Goal: Information Seeking & Learning: Learn about a topic

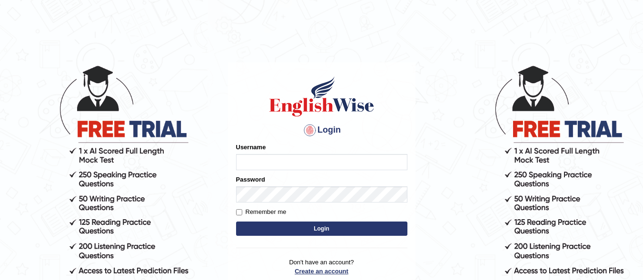
click at [308, 273] on link "Create an account" at bounding box center [321, 271] width 171 height 9
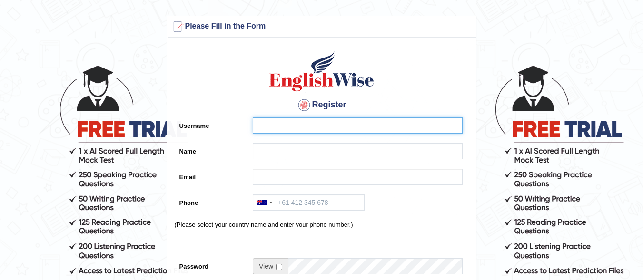
click at [290, 127] on input "Username" at bounding box center [358, 126] width 210 height 16
type input "a"
type input "Anjana Tripathi"
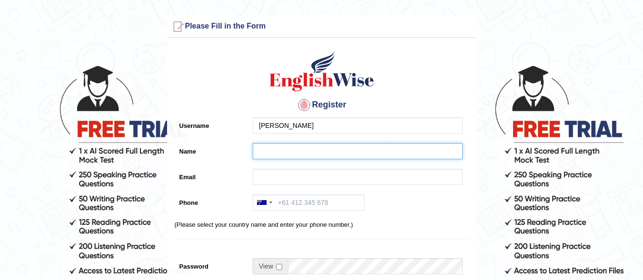
click at [291, 150] on input "Name" at bounding box center [358, 151] width 210 height 16
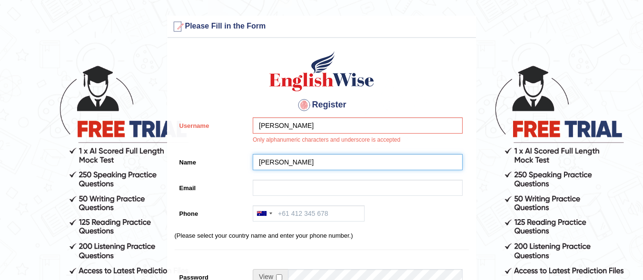
type input "[PERSON_NAME]"
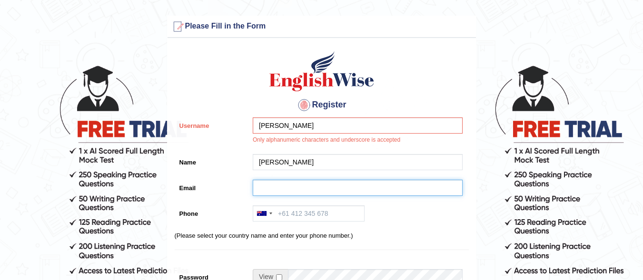
click at [286, 190] on input "Email" at bounding box center [358, 188] width 210 height 16
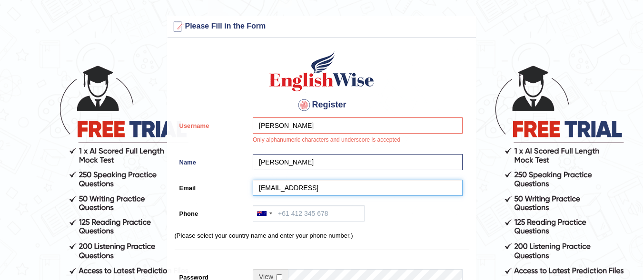
type input "ajthewinner126@gmail"
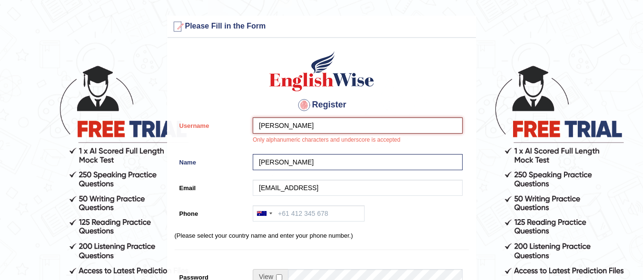
click at [282, 124] on input "Anjana Tripathi" at bounding box center [358, 126] width 210 height 16
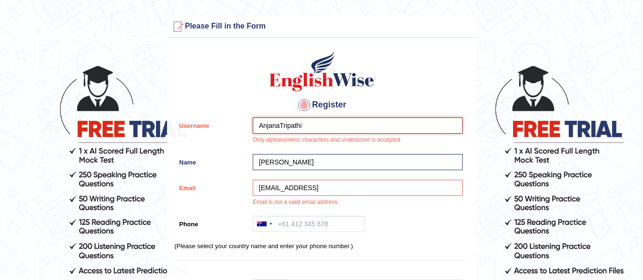
click at [302, 125] on input "AnjanaTripathi" at bounding box center [358, 126] width 210 height 16
click at [279, 124] on input "AnjanaTripathi" at bounding box center [358, 126] width 210 height 16
click at [307, 125] on input "AnjanaTripathi" at bounding box center [358, 126] width 210 height 16
type input "Anjanatripathi"
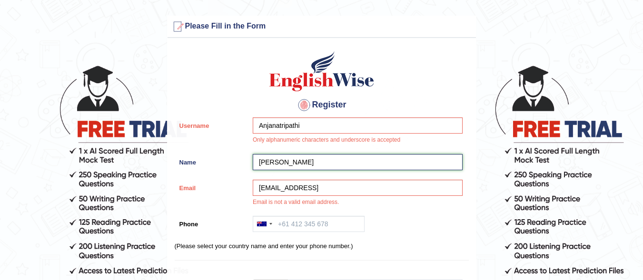
click at [313, 160] on input "Anjana" at bounding box center [358, 162] width 210 height 16
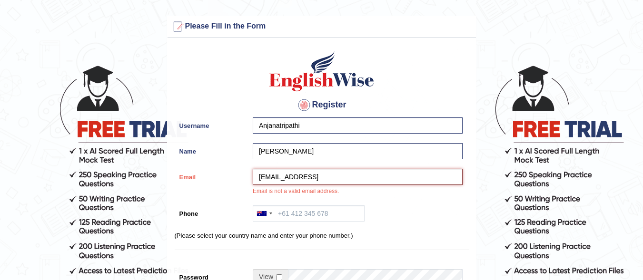
click at [338, 179] on input "ajthewinner126@gmail" at bounding box center [358, 177] width 210 height 16
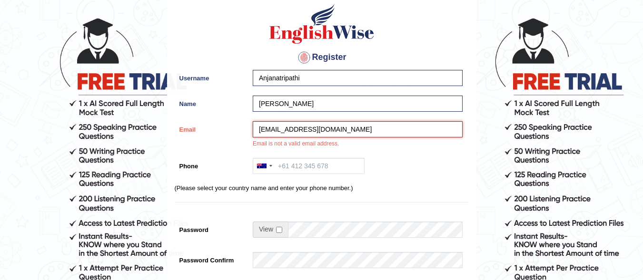
type input "ajthewinner126@gmail.com"
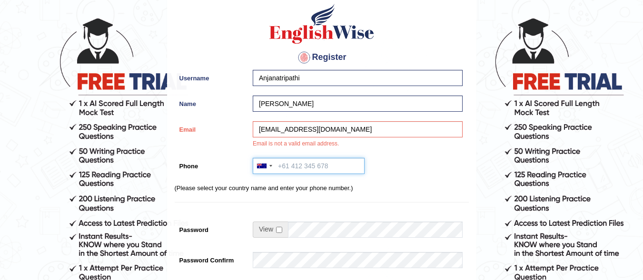
click at [338, 165] on input "Phone" at bounding box center [309, 166] width 112 height 16
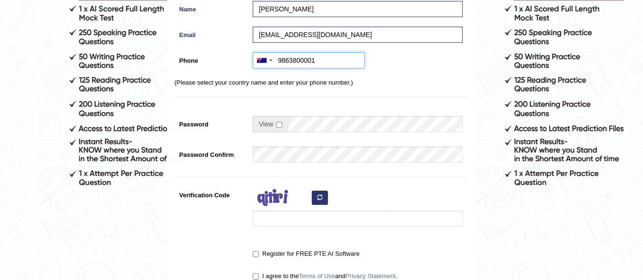
scroll to position [143, 0]
type input "9863800001"
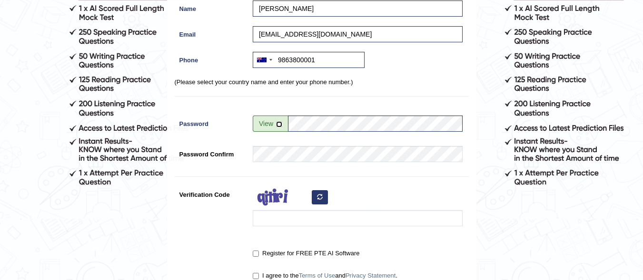
click at [279, 126] on input "checkbox" at bounding box center [279, 124] width 6 height 6
checkbox input "true"
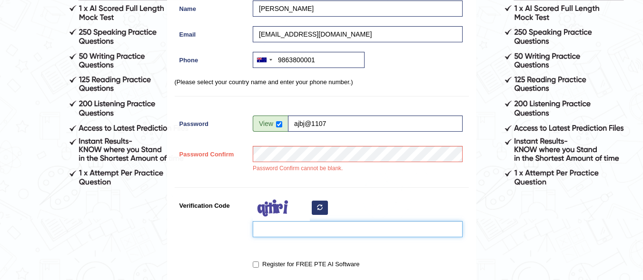
click at [317, 230] on input "Verification Code" at bounding box center [358, 229] width 210 height 16
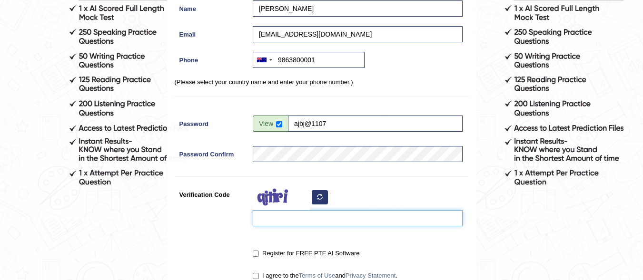
type input "i"
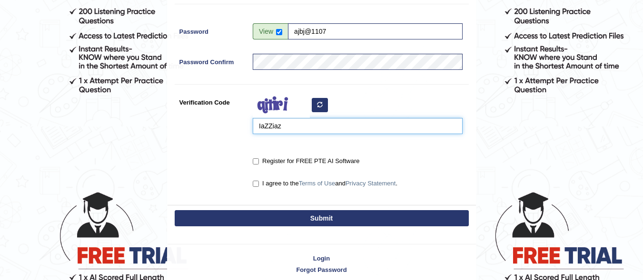
scroll to position [238, 0]
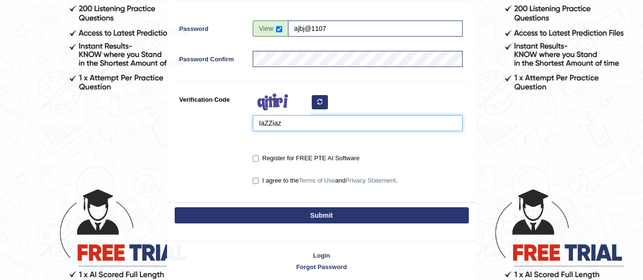
type input "IaZZiaz"
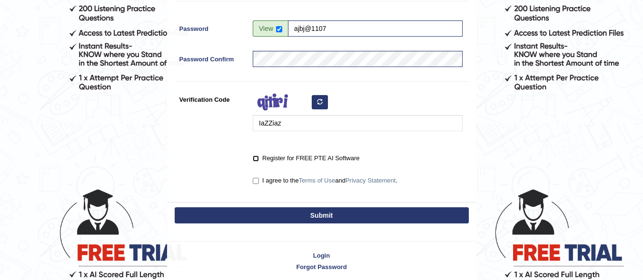
click at [254, 161] on input "Register for FREE PTE AI Software" at bounding box center [256, 159] width 6 height 6
checkbox input "true"
click at [256, 183] on input "I agree to the Terms of Use and Privacy Statement ." at bounding box center [256, 181] width 6 height 6
checkbox input "true"
click at [308, 218] on button "Submit" at bounding box center [322, 216] width 294 height 16
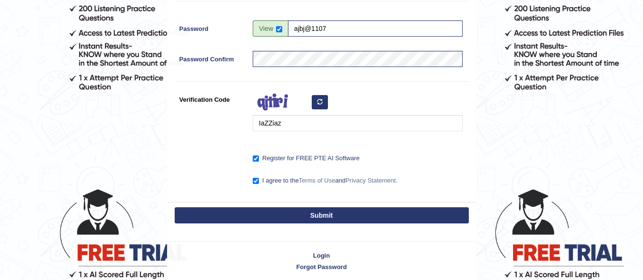
type input "+619863800001"
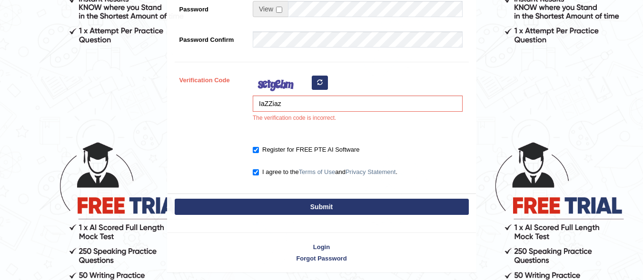
scroll to position [286, 0]
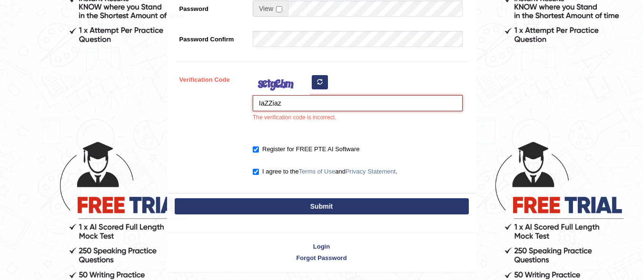
click at [292, 104] on input "IaZZiaz" at bounding box center [358, 103] width 210 height 16
type input "I"
type input "laZZIaZ"
click at [318, 205] on button "Submit" at bounding box center [322, 207] width 294 height 16
type input "[PHONE_NUMBER]"
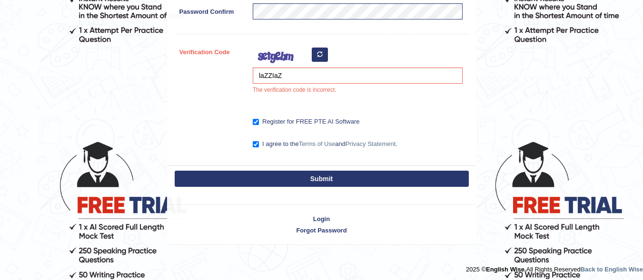
scroll to position [258, 0]
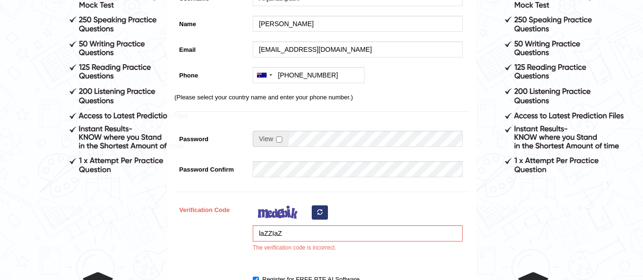
scroll to position [238, 0]
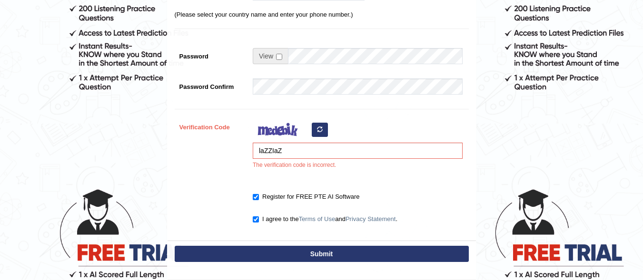
click at [318, 127] on icon "button" at bounding box center [320, 130] width 6 height 6
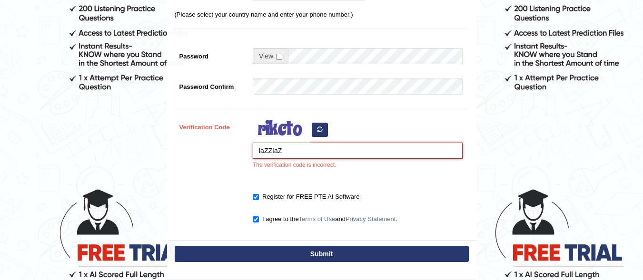
click at [287, 149] on input "laZZIaZ" at bounding box center [358, 151] width 210 height 16
type input "l"
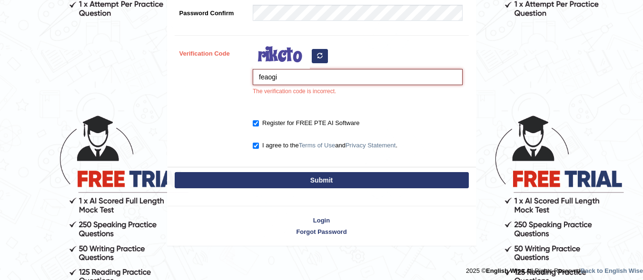
scroll to position [317, 0]
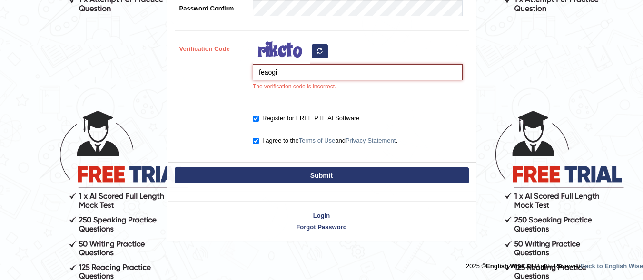
type input "feaogi"
click at [320, 175] on button "Submit" at bounding box center [322, 176] width 294 height 16
type input "+619863800001"
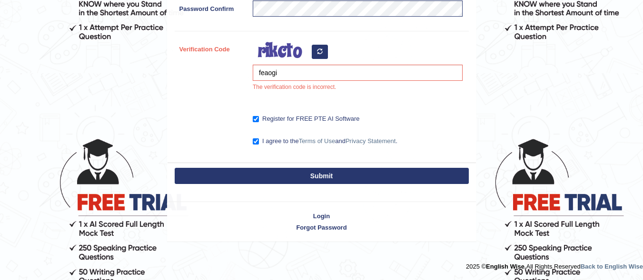
scroll to position [289, 0]
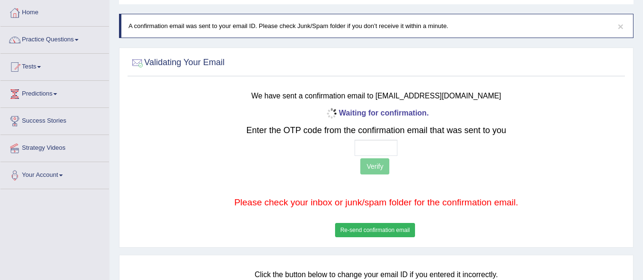
scroll to position [95, 0]
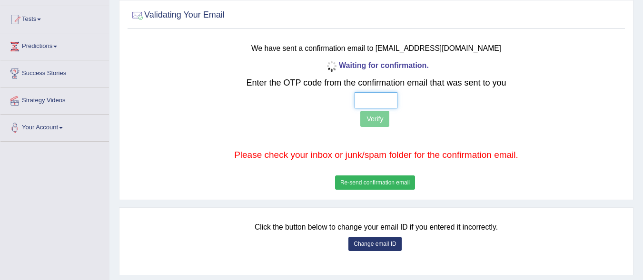
click at [373, 98] on input "text" at bounding box center [376, 100] width 43 height 16
type input "4 4 0 2"
click at [372, 122] on button "Verify" at bounding box center [374, 119] width 29 height 16
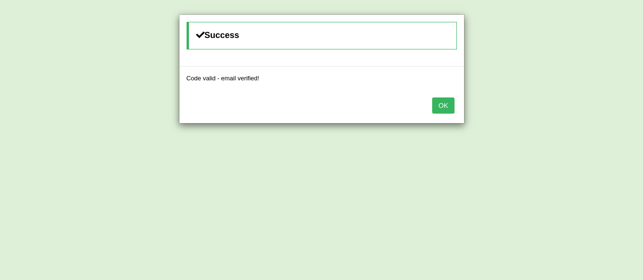
click at [449, 108] on button "OK" at bounding box center [443, 106] width 22 height 16
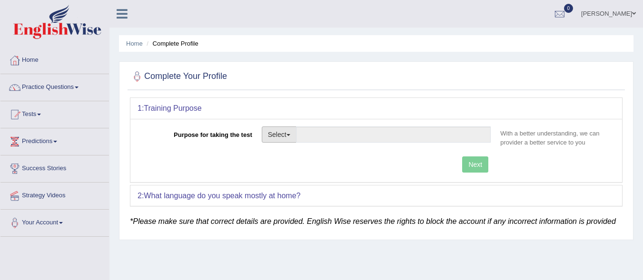
click at [289, 136] on span "button" at bounding box center [289, 135] width 4 height 2
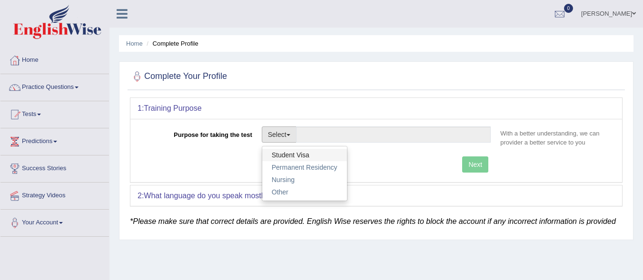
click at [282, 156] on link "Student Visa" at bounding box center [304, 155] width 85 height 12
type input "Student Visa"
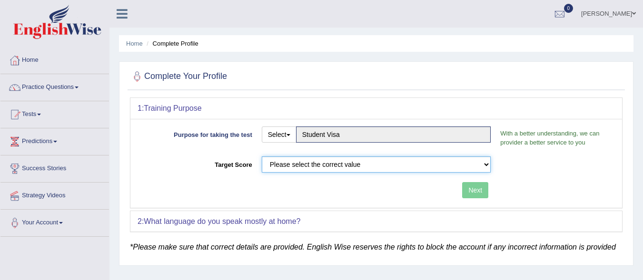
click at [389, 161] on select "Please select the correct value 50 (6 bands) 58 (6.5 bands) 65 (7 bands) 79 (8 …" at bounding box center [377, 165] width 230 height 16
select select "65"
click at [262, 157] on select "Please select the correct value 50 (6 bands) 58 (6.5 bands) 65 (7 bands) 79 (8 …" at bounding box center [377, 165] width 230 height 16
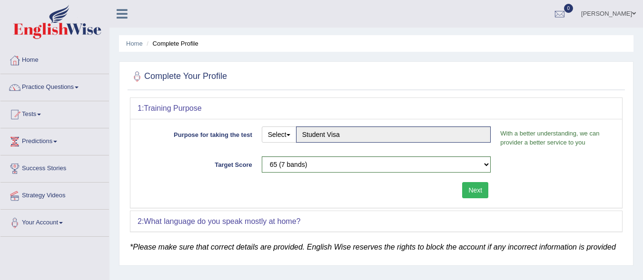
click at [481, 188] on button "Next" at bounding box center [475, 190] width 26 height 16
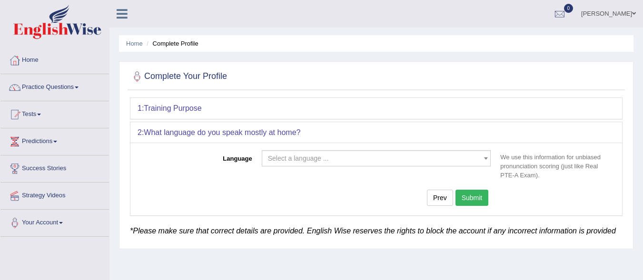
click at [319, 158] on span "Select a language ..." at bounding box center [298, 159] width 61 height 8
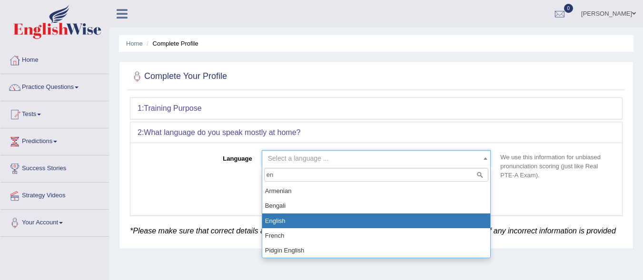
type input "en"
select select "English"
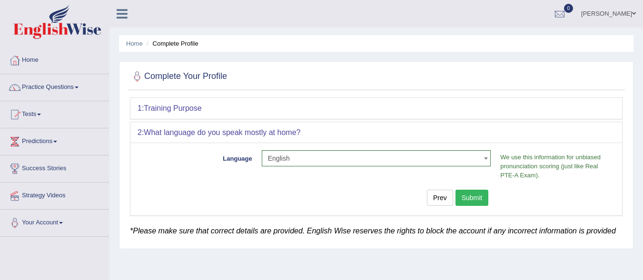
click at [474, 200] on button "Submit" at bounding box center [472, 198] width 33 height 16
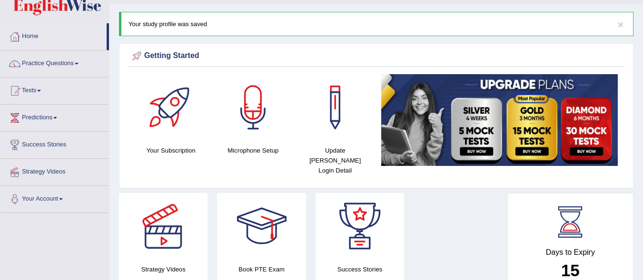
scroll to position [48, 0]
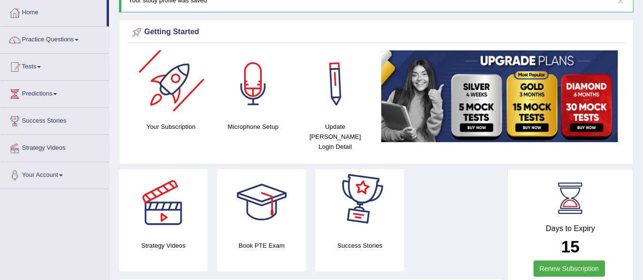
click at [244, 102] on div at bounding box center [253, 83] width 67 height 67
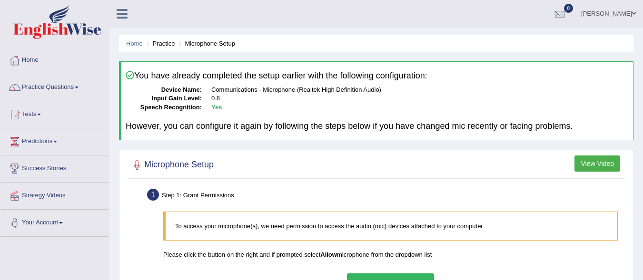
click at [158, 45] on li "Practice" at bounding box center [159, 43] width 30 height 9
click at [161, 41] on li "Practice" at bounding box center [159, 43] width 30 height 9
click at [578, 161] on button "View Video" at bounding box center [598, 164] width 46 height 16
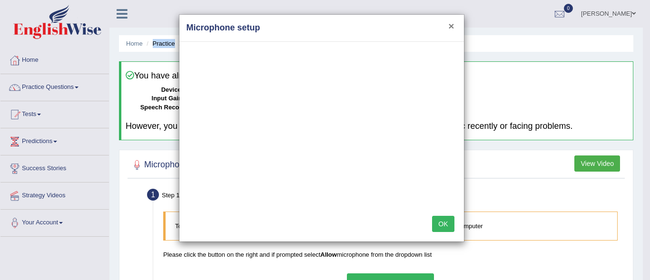
click at [450, 29] on button "×" at bounding box center [452, 26] width 6 height 10
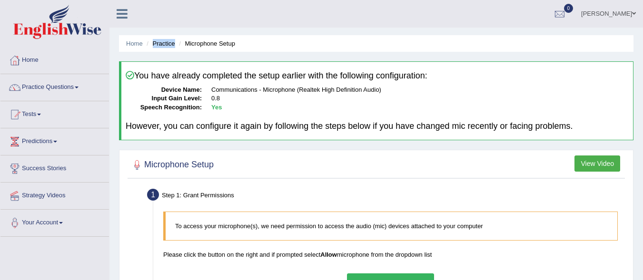
click at [586, 163] on button "View Video" at bounding box center [598, 164] width 46 height 16
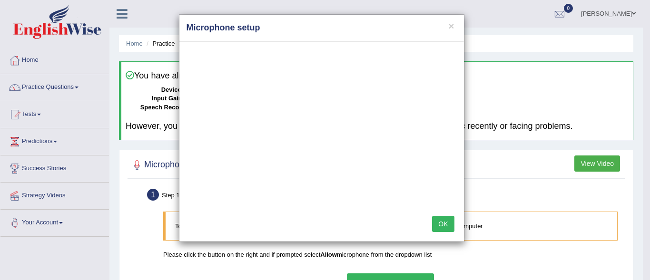
click at [41, 224] on div "× Microphone setup OK" at bounding box center [325, 140] width 650 height 280
click at [50, 223] on div "× Microphone setup OK" at bounding box center [325, 140] width 650 height 280
click at [64, 223] on div "× Microphone setup OK" at bounding box center [325, 140] width 650 height 280
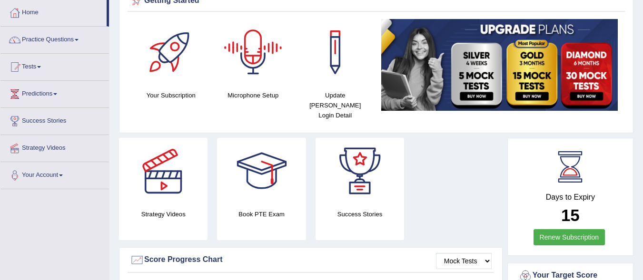
click at [252, 64] on div at bounding box center [253, 52] width 67 height 67
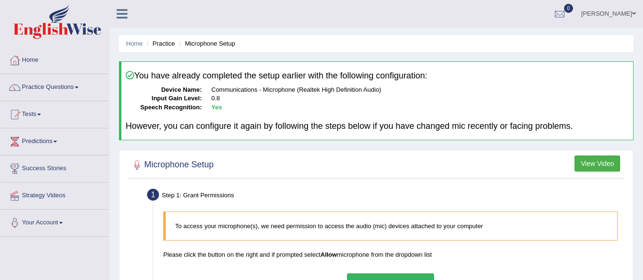
click at [598, 166] on button "View Video" at bounding box center [598, 164] width 46 height 16
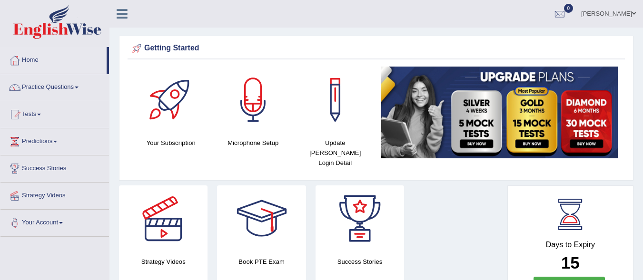
click at [263, 129] on div at bounding box center [253, 100] width 67 height 67
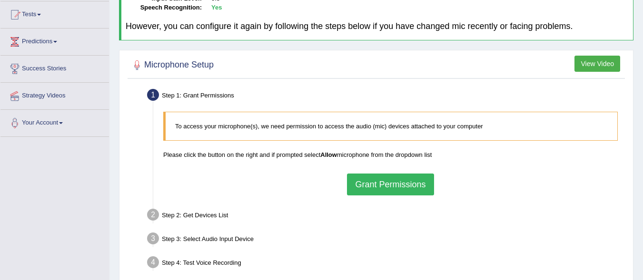
scroll to position [143, 0]
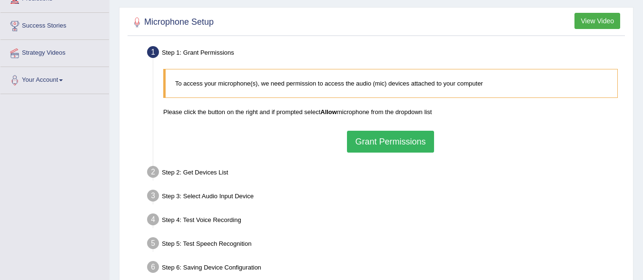
click at [366, 146] on button "Grant Permissions" at bounding box center [390, 142] width 87 height 22
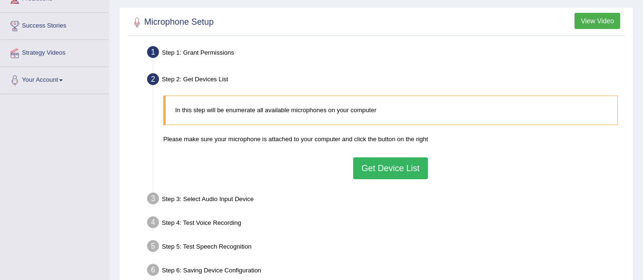
click at [370, 168] on button "Get Device List" at bounding box center [390, 169] width 74 height 22
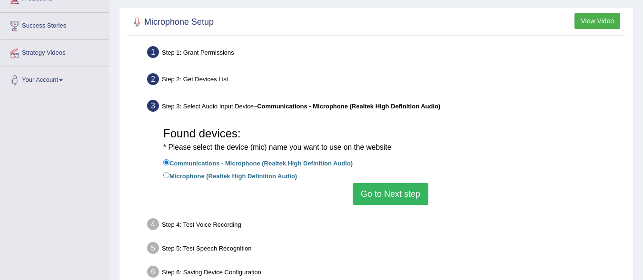
click at [171, 176] on label "Microphone (Realtek High Definition Audio)" at bounding box center [230, 175] width 134 height 10
click at [170, 176] on input "Microphone (Realtek High Definition Audio)" at bounding box center [166, 175] width 6 height 6
radio input "true"
click at [392, 195] on button "Go to Next step" at bounding box center [391, 194] width 76 height 22
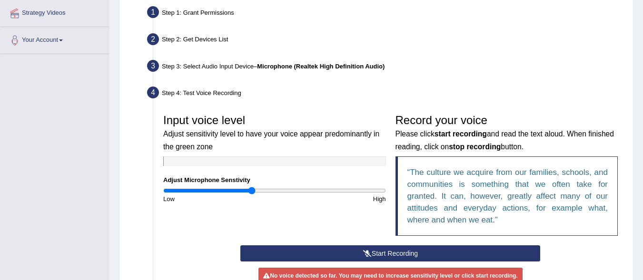
scroll to position [238, 0]
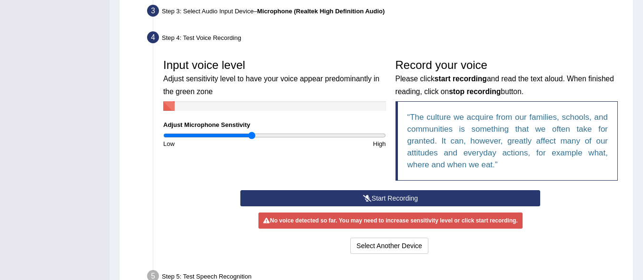
click at [382, 199] on button "Start Recording" at bounding box center [390, 198] width 300 height 16
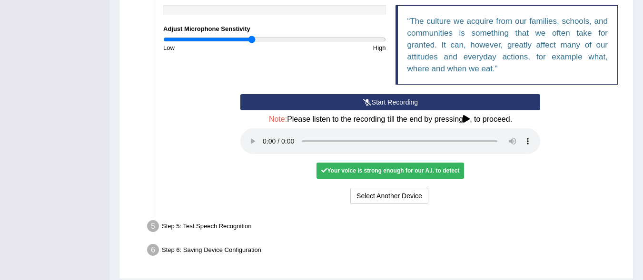
scroll to position [317, 0]
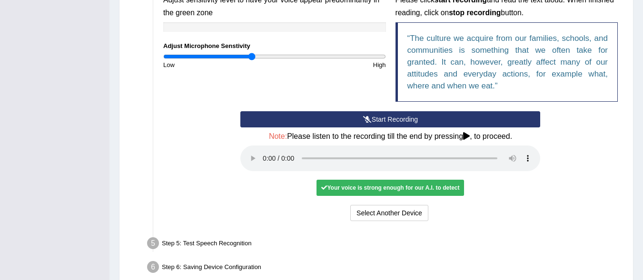
click at [406, 120] on button "Start Recording" at bounding box center [390, 119] width 300 height 16
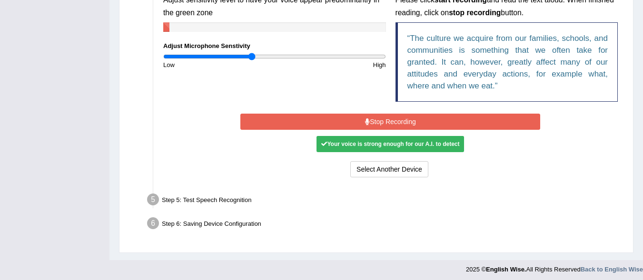
click at [404, 118] on button "Stop Recording" at bounding box center [390, 122] width 300 height 16
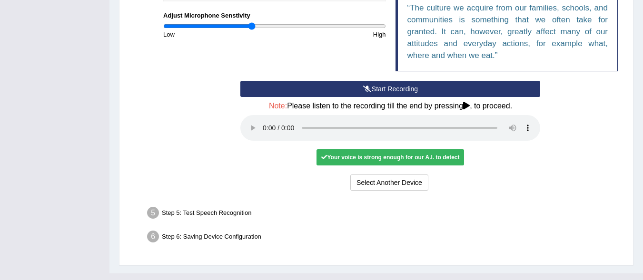
scroll to position [365, 0]
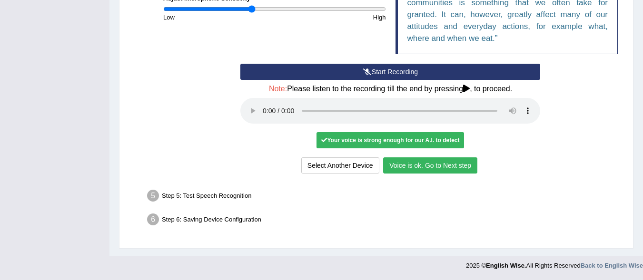
click at [423, 165] on button "Voice is ok. Go to Next step" at bounding box center [430, 166] width 94 height 16
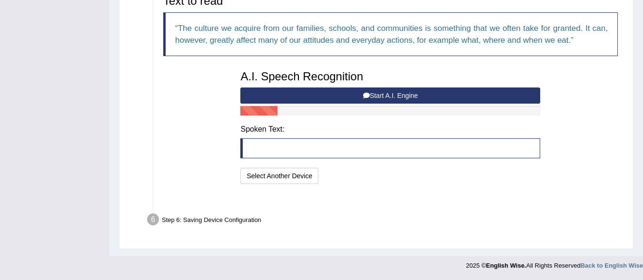
scroll to position [315, 0]
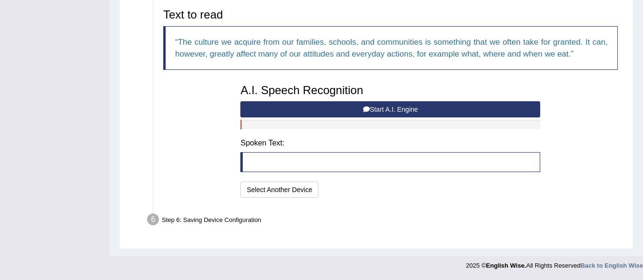
click at [398, 109] on button "Start A.I. Engine" at bounding box center [390, 109] width 300 height 16
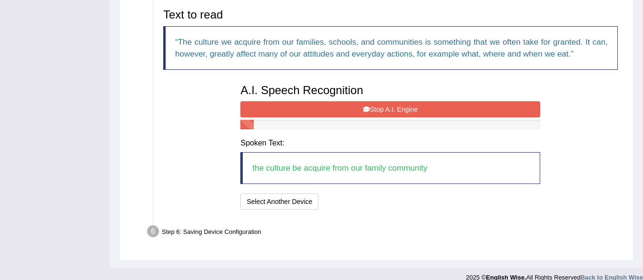
drag, startPoint x: 390, startPoint y: 100, endPoint x: 387, endPoint y: 109, distance: 10.1
click at [387, 108] on div "A.I. Speech Recognition Start A.I. Engine Stop A.I. Engine Note: Please listen …" at bounding box center [390, 146] width 309 height 133
click at [387, 109] on button "Stop A.I. Engine" at bounding box center [390, 109] width 300 height 16
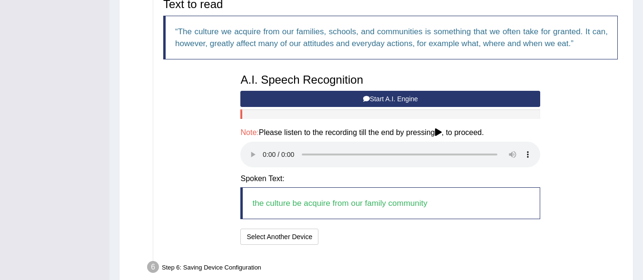
scroll to position [373, 0]
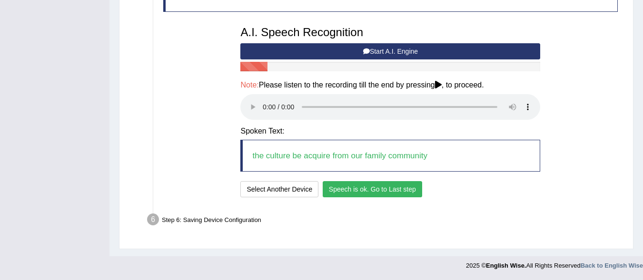
click at [373, 190] on button "Speech is ok. Go to Last step" at bounding box center [373, 189] width 100 height 16
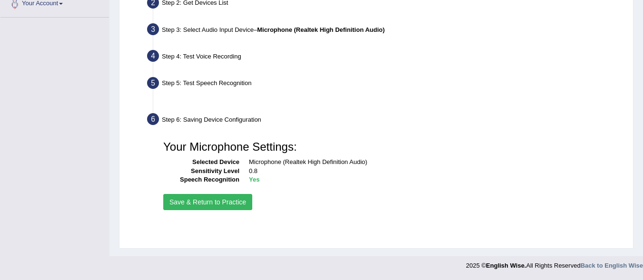
scroll to position [220, 0]
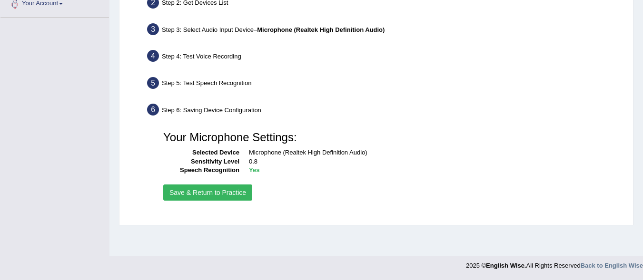
click at [219, 194] on button "Save & Return to Practice" at bounding box center [207, 193] width 89 height 16
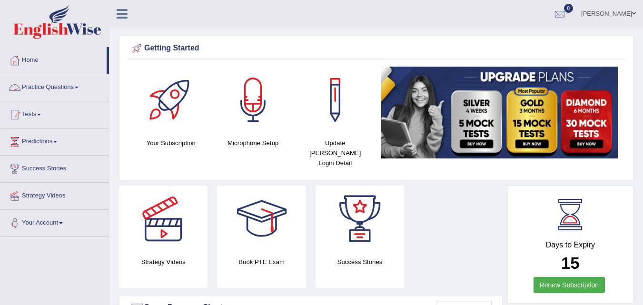
click at [75, 83] on link "Practice Questions" at bounding box center [54, 86] width 109 height 24
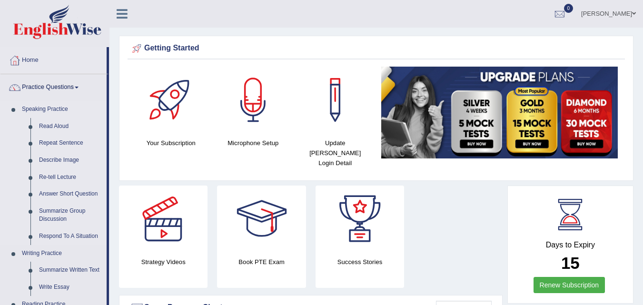
click at [57, 109] on link "Speaking Practice" at bounding box center [62, 109] width 89 height 17
click at [54, 126] on link "Read Aloud" at bounding box center [71, 126] width 72 height 17
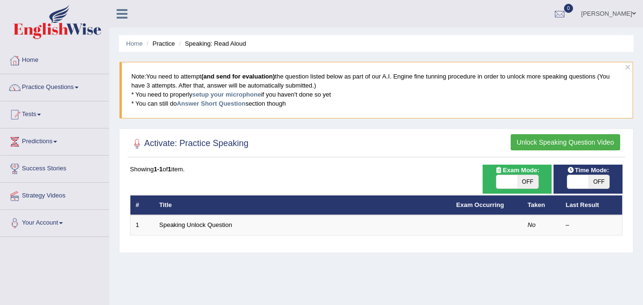
click at [550, 140] on button "Unlock Speaking Question Video" at bounding box center [566, 142] width 110 height 16
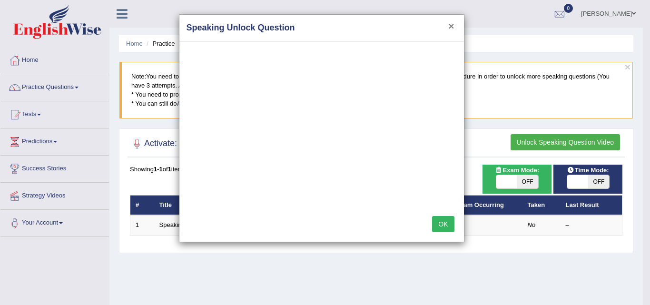
click at [450, 23] on button "×" at bounding box center [452, 26] width 6 height 10
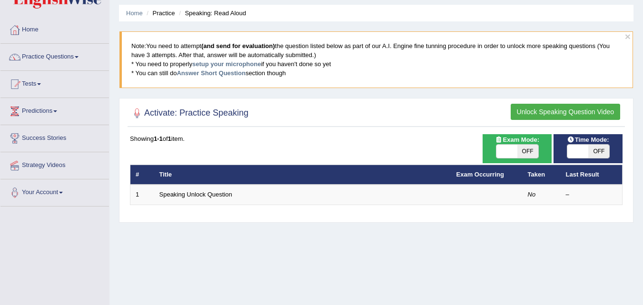
scroll to position [48, 0]
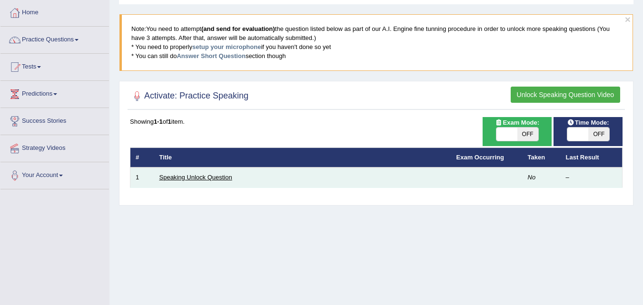
click at [221, 176] on link "Speaking Unlock Question" at bounding box center [196, 177] width 73 height 7
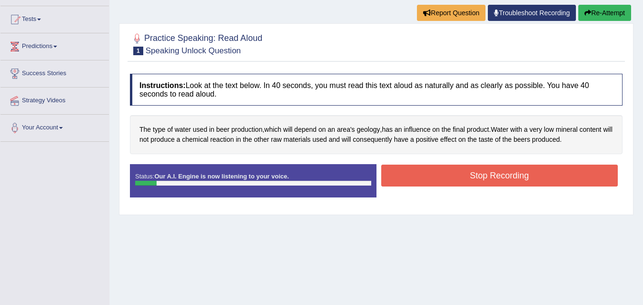
click at [469, 178] on button "Stop Recording" at bounding box center [499, 176] width 237 height 22
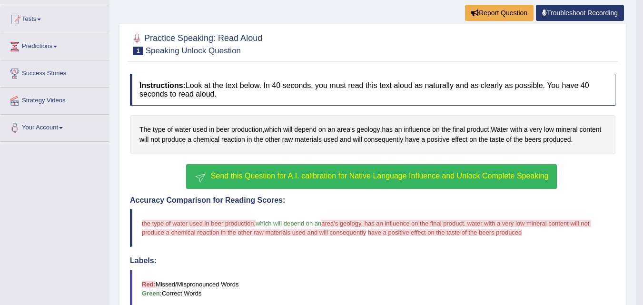
click at [312, 177] on span "Send this Question for A.I. calibration for Native Language Influence and Unloc…" at bounding box center [380, 176] width 338 height 8
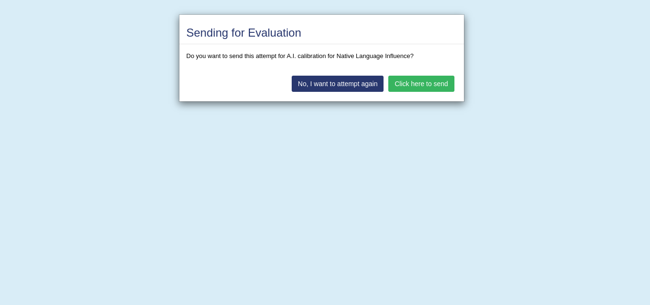
click at [415, 82] on button "Click here to send" at bounding box center [422, 84] width 66 height 16
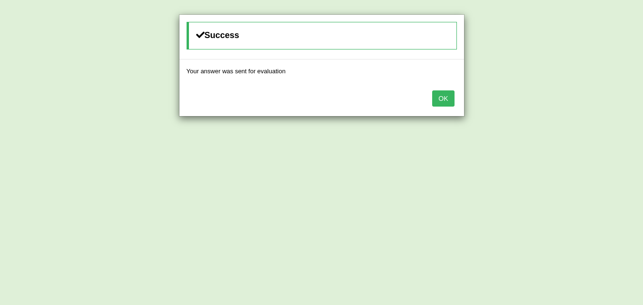
click at [444, 99] on button "OK" at bounding box center [443, 98] width 22 height 16
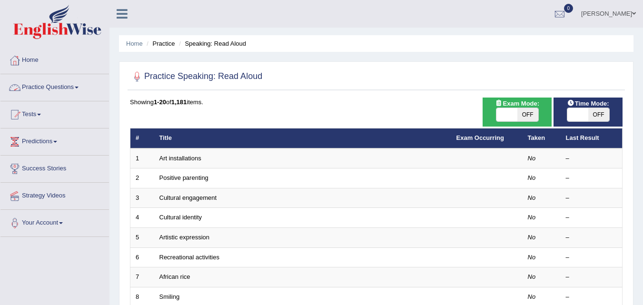
click at [60, 84] on link "Practice Questions" at bounding box center [54, 86] width 109 height 24
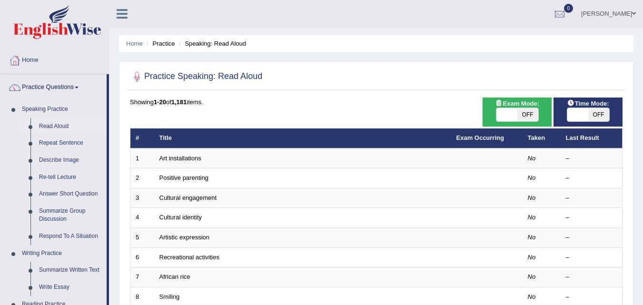
click at [47, 124] on link "Read Aloud" at bounding box center [71, 126] width 72 height 17
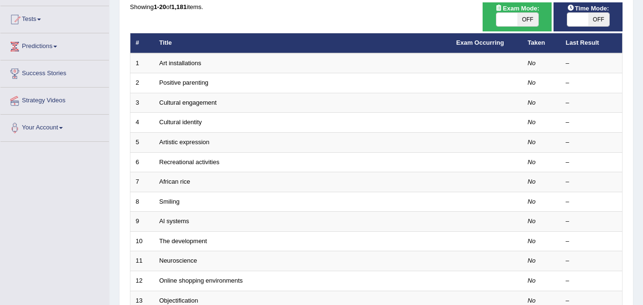
click at [582, 20] on span at bounding box center [578, 19] width 21 height 13
checkbox input "true"
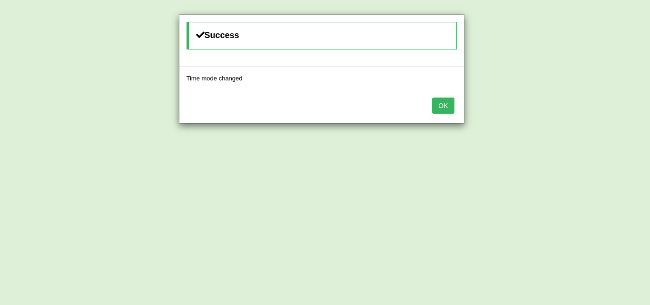
click at [447, 104] on button "OK" at bounding box center [443, 106] width 22 height 16
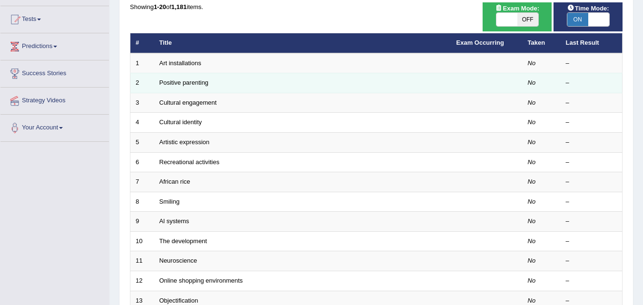
scroll to position [48, 0]
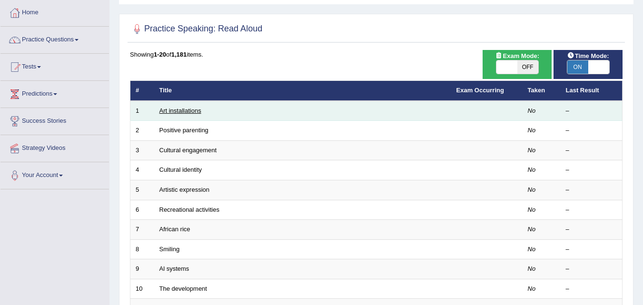
click at [196, 112] on link "Art installations" at bounding box center [181, 110] width 42 height 7
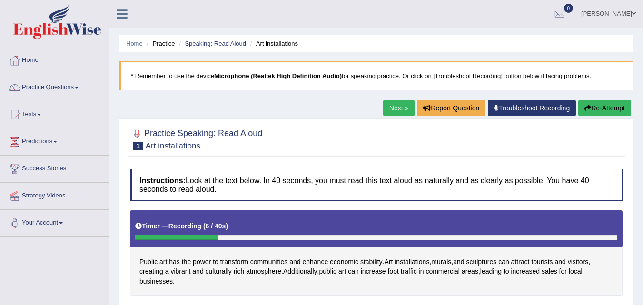
click at [611, 108] on button "Re-Attempt" at bounding box center [605, 108] width 53 height 16
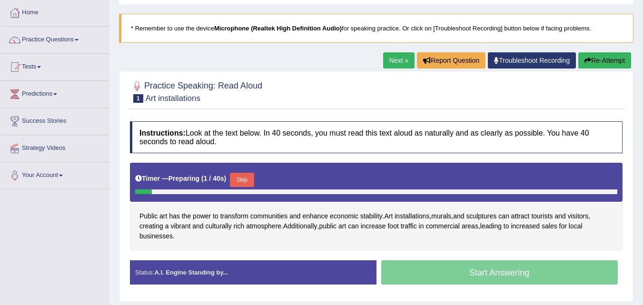
scroll to position [95, 0]
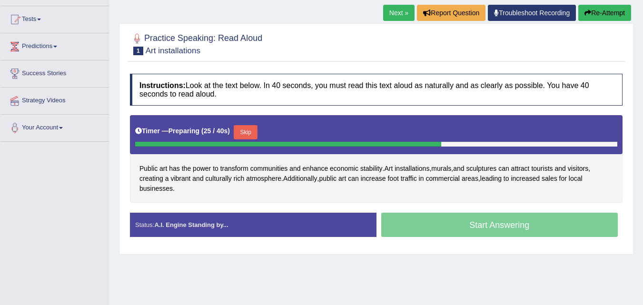
click at [501, 229] on div "Start Answering" at bounding box center [500, 226] width 247 height 27
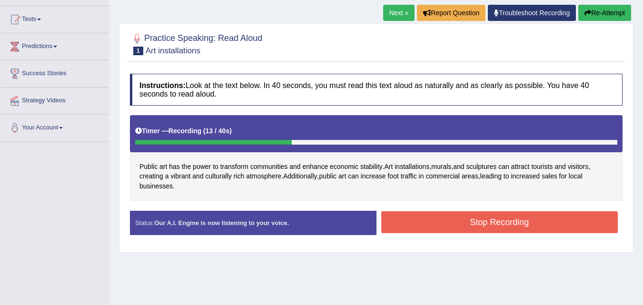
click at [587, 13] on icon "button" at bounding box center [588, 13] width 7 height 7
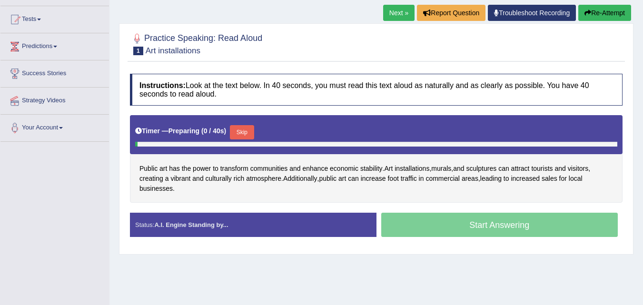
scroll to position [95, 0]
click at [393, 228] on div "Start Answering" at bounding box center [500, 226] width 247 height 27
click at [394, 228] on div "Start Answering" at bounding box center [500, 226] width 247 height 27
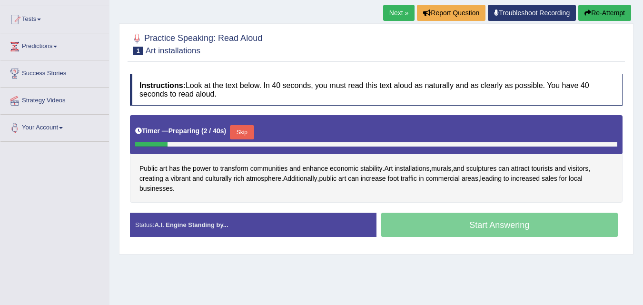
click at [395, 228] on div "Start Answering" at bounding box center [500, 226] width 247 height 27
click at [401, 221] on div "Start Answering" at bounding box center [500, 226] width 247 height 27
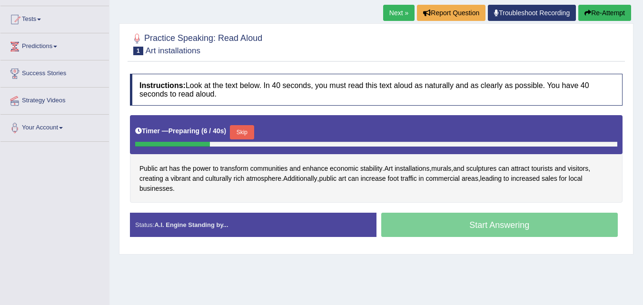
click at [246, 133] on button "Skip" at bounding box center [242, 132] width 24 height 14
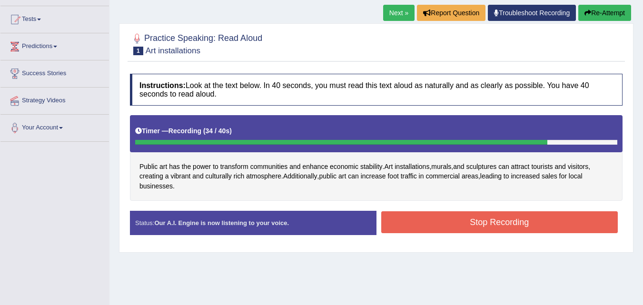
click at [416, 227] on button "Stop Recording" at bounding box center [499, 222] width 237 height 22
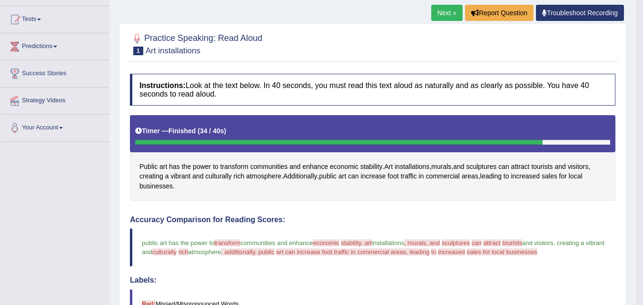
click at [572, 13] on link "Troubleshoot Recording" at bounding box center [580, 13] width 88 height 16
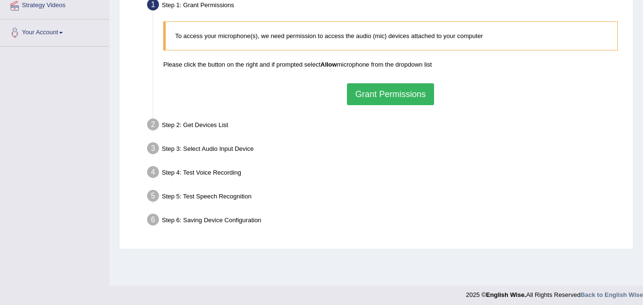
click at [384, 94] on button "Grant Permissions" at bounding box center [390, 94] width 87 height 22
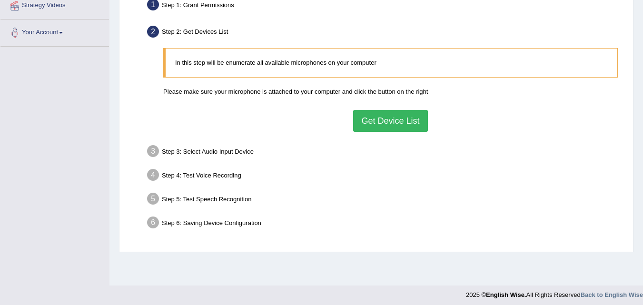
click at [368, 120] on button "Get Device List" at bounding box center [390, 121] width 74 height 22
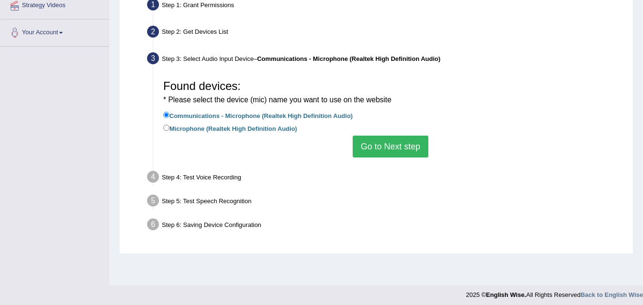
click at [186, 129] on label "Microphone (Realtek High Definition Audio)" at bounding box center [230, 128] width 134 height 10
click at [170, 129] on input "Microphone (Realtek High Definition Audio)" at bounding box center [166, 128] width 6 height 6
radio input "true"
click at [408, 155] on button "Go to Next step" at bounding box center [391, 147] width 76 height 22
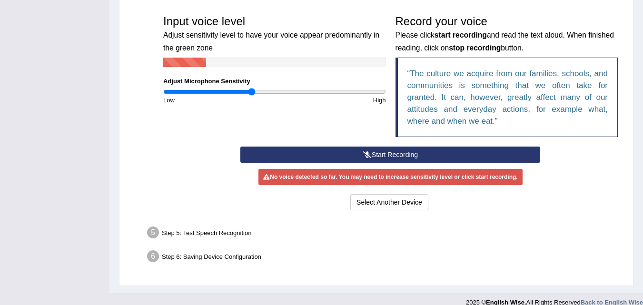
scroll to position [286, 0]
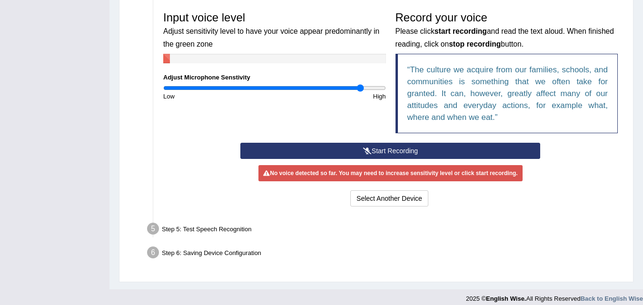
drag, startPoint x: 252, startPoint y: 86, endPoint x: 361, endPoint y: 115, distance: 113.2
click at [361, 92] on input "range" at bounding box center [274, 88] width 223 height 8
drag, startPoint x: 358, startPoint y: 90, endPoint x: 270, endPoint y: 85, distance: 87.2
click at [270, 85] on input "range" at bounding box center [274, 88] width 223 height 8
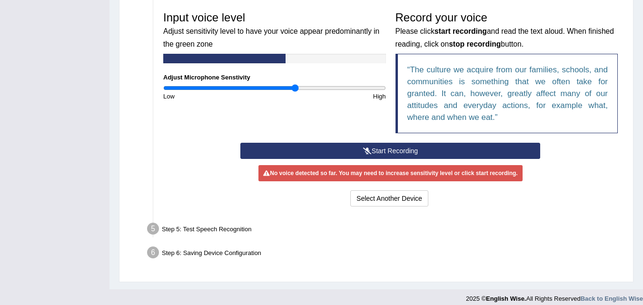
drag, startPoint x: 273, startPoint y: 89, endPoint x: 295, endPoint y: 88, distance: 22.4
type input "1.2"
click at [295, 88] on input "range" at bounding box center [274, 88] width 223 height 8
click at [359, 151] on button "Start Recording" at bounding box center [390, 151] width 300 height 16
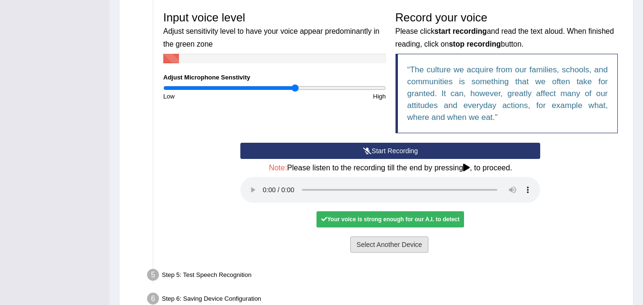
click at [381, 248] on button "Select Another Device" at bounding box center [389, 245] width 78 height 16
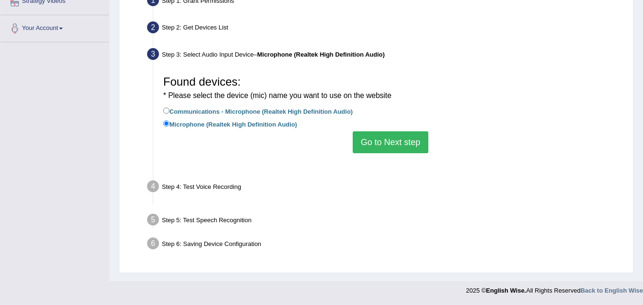
scroll to position [195, 0]
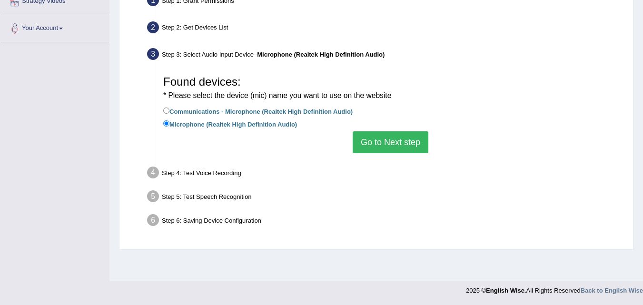
click at [384, 146] on button "Go to Next step" at bounding box center [391, 142] width 76 height 22
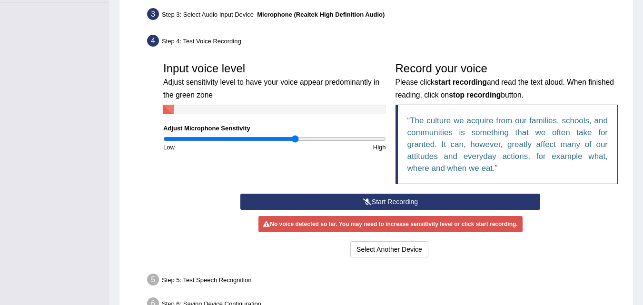
scroll to position [290, 0]
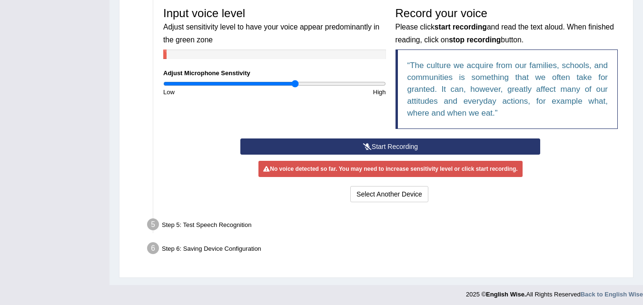
click at [354, 172] on div "No voice detected so far. You may need to increase sensitivity level or click s…" at bounding box center [391, 169] width 264 height 16
click at [383, 142] on button "Start Recording" at bounding box center [390, 147] width 300 height 16
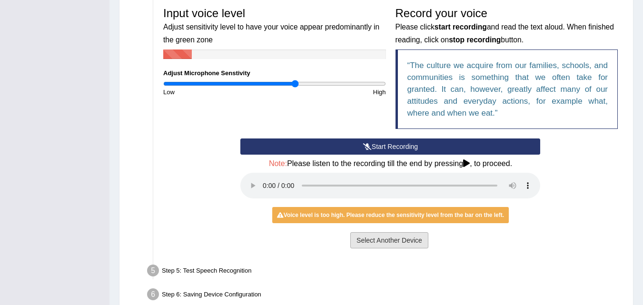
click at [381, 241] on button "Select Another Device" at bounding box center [389, 240] width 78 height 16
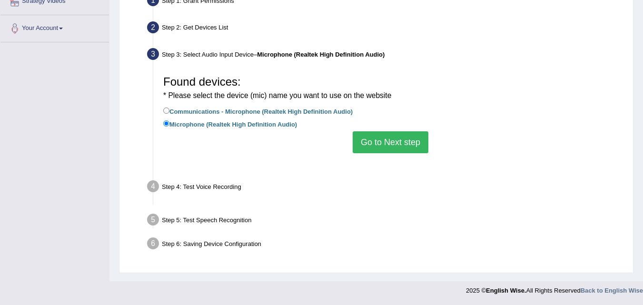
scroll to position [195, 0]
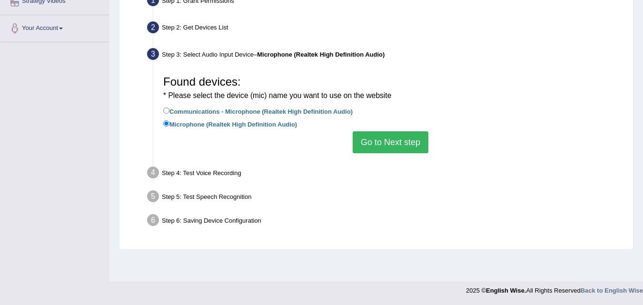
click at [388, 138] on button "Go to Next step" at bounding box center [391, 142] width 76 height 22
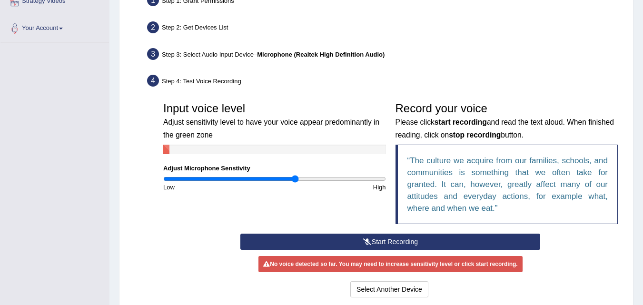
click at [385, 243] on button "Start Recording" at bounding box center [390, 242] width 300 height 16
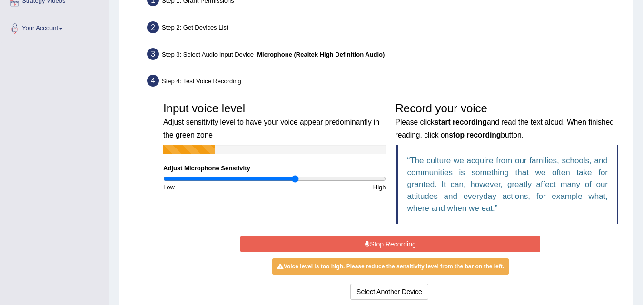
click at [385, 243] on button "Stop Recording" at bounding box center [390, 244] width 300 height 16
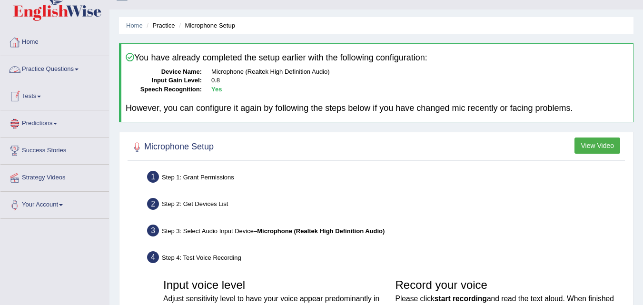
scroll to position [0, 0]
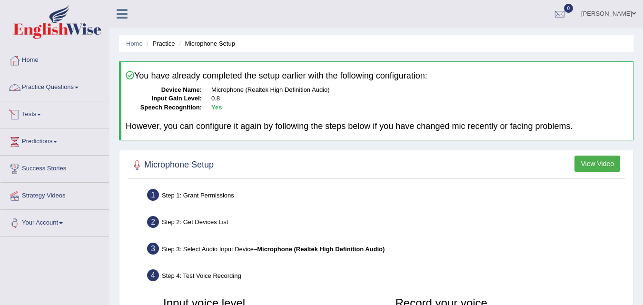
click at [68, 88] on link "Practice Questions" at bounding box center [54, 86] width 109 height 24
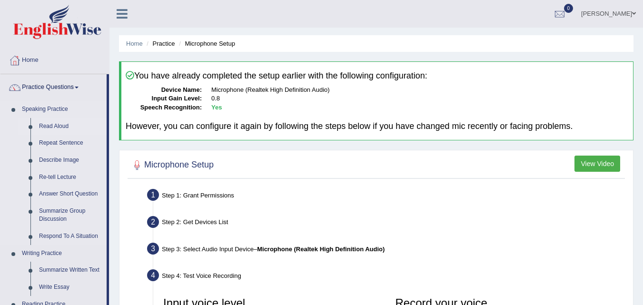
click at [55, 124] on link "Read Aloud" at bounding box center [71, 126] width 72 height 17
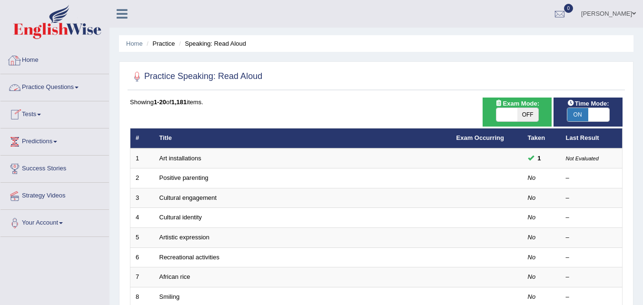
click at [33, 58] on link "Home" at bounding box center [54, 59] width 109 height 24
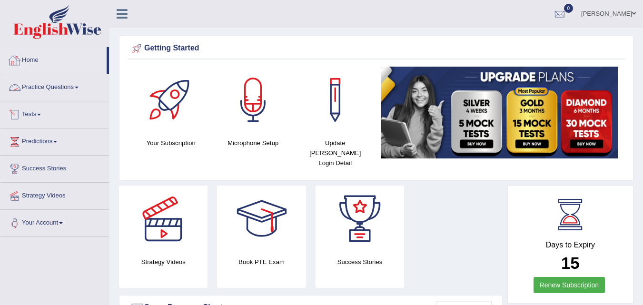
click at [79, 88] on span at bounding box center [77, 88] width 4 height 2
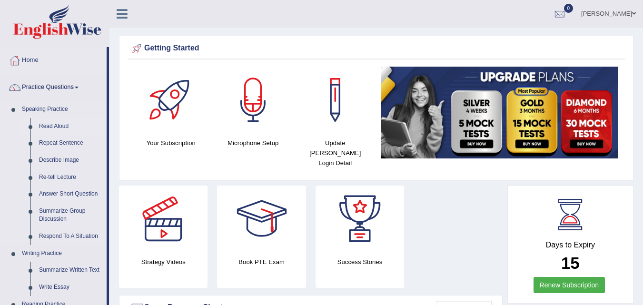
click at [57, 128] on link "Read Aloud" at bounding box center [71, 126] width 72 height 17
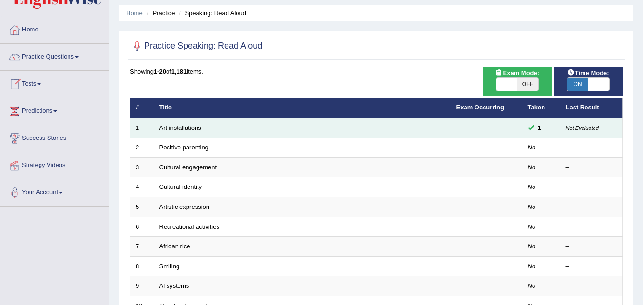
scroll to position [48, 0]
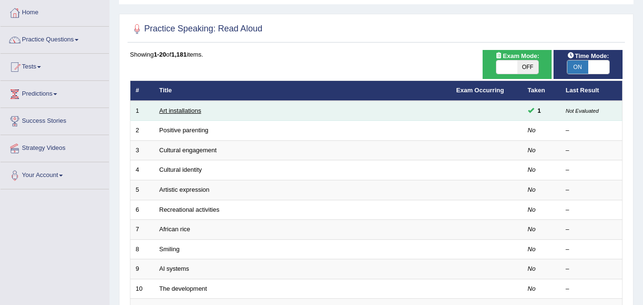
click at [162, 108] on link "Art installations" at bounding box center [181, 110] width 42 height 7
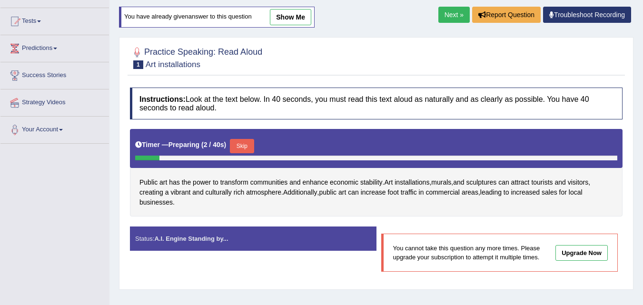
scroll to position [95, 0]
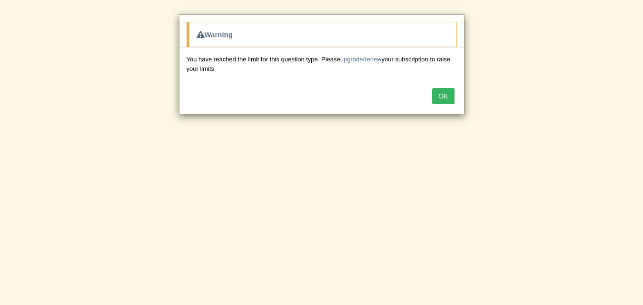
click at [445, 95] on button "OK" at bounding box center [443, 96] width 22 height 16
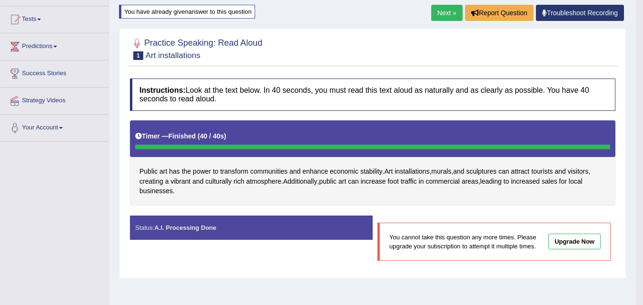
click at [566, 244] on link "Upgrade Now" at bounding box center [575, 242] width 52 height 16
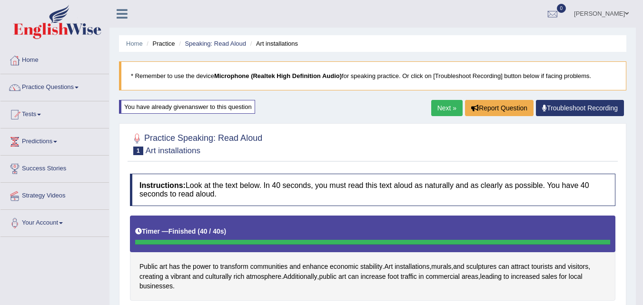
scroll to position [48, 0]
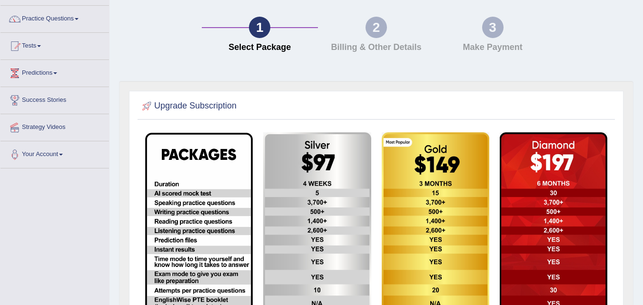
scroll to position [48, 0]
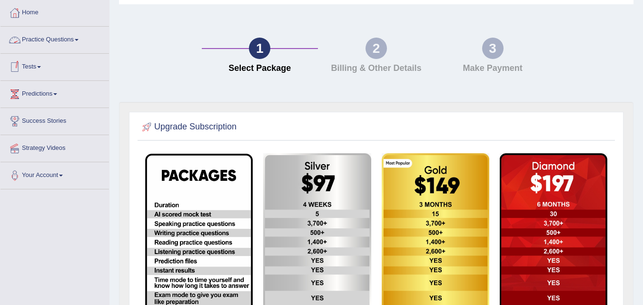
click at [77, 38] on link "Practice Questions" at bounding box center [54, 39] width 109 height 24
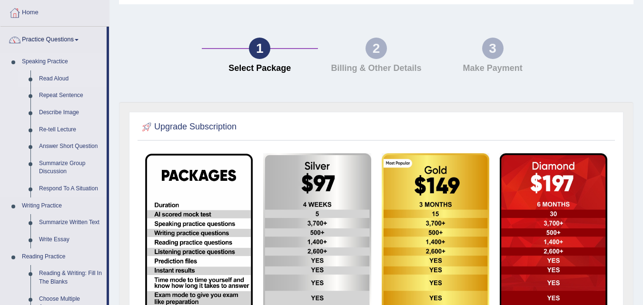
click at [66, 78] on link "Read Aloud" at bounding box center [71, 78] width 72 height 17
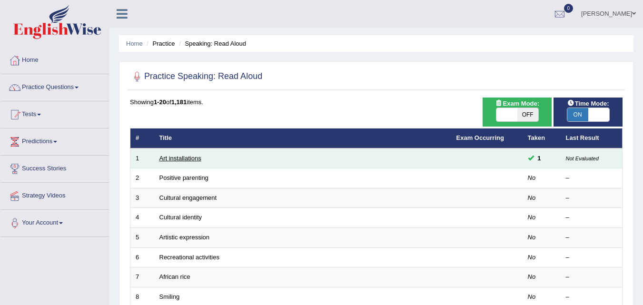
click at [173, 159] on link "Art installations" at bounding box center [181, 158] width 42 height 7
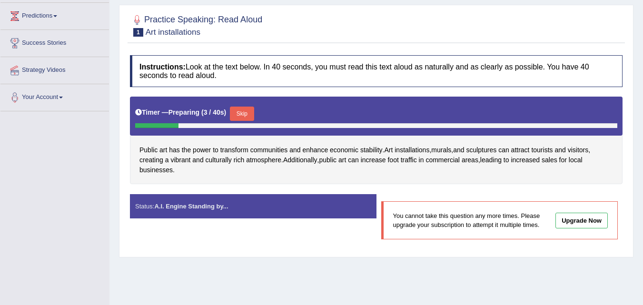
scroll to position [143, 0]
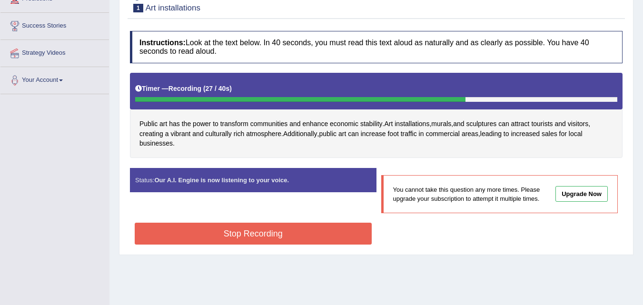
click at [568, 195] on link "Upgrade Now" at bounding box center [582, 194] width 52 height 16
click at [219, 239] on button "Stop Recording" at bounding box center [253, 234] width 237 height 22
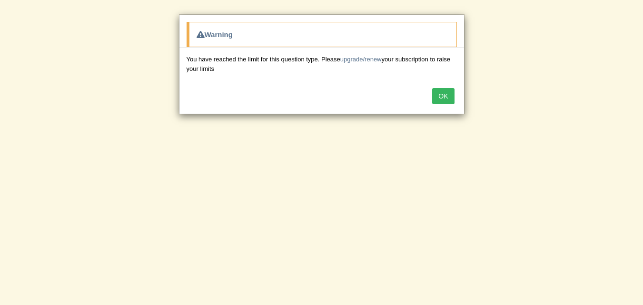
click at [437, 100] on button "OK" at bounding box center [443, 96] width 22 height 16
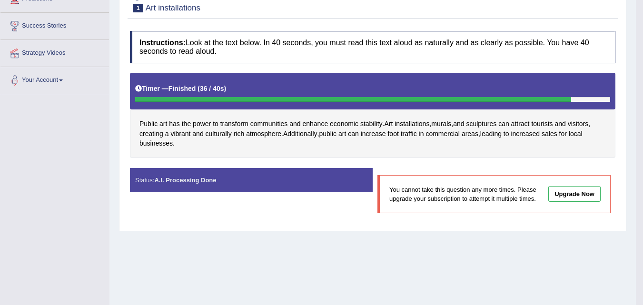
click at [212, 191] on div "Status: A.I. Processing Done" at bounding box center [251, 180] width 243 height 24
click at [213, 182] on strong "A.I. Processing Done" at bounding box center [185, 180] width 62 height 7
click at [533, 138] on span "increased" at bounding box center [525, 134] width 29 height 10
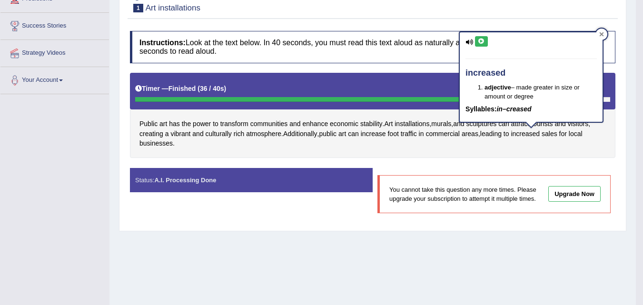
click at [604, 37] on icon at bounding box center [601, 34] width 5 height 5
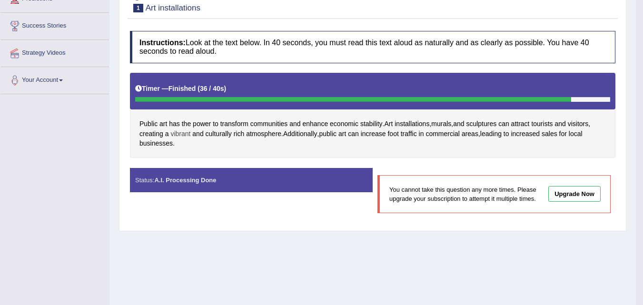
click at [185, 133] on span "vibrant" at bounding box center [180, 134] width 20 height 10
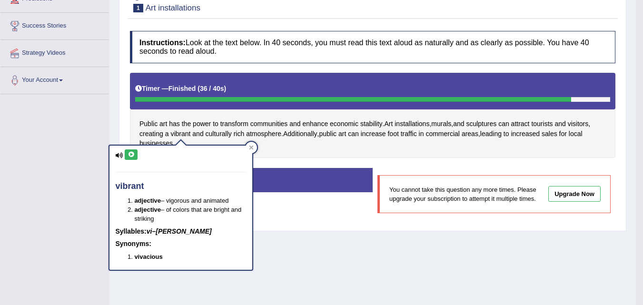
click at [120, 155] on icon at bounding box center [119, 155] width 8 height 6
click at [133, 154] on icon at bounding box center [131, 155] width 7 height 6
click at [419, 123] on span "installations" at bounding box center [412, 124] width 35 height 10
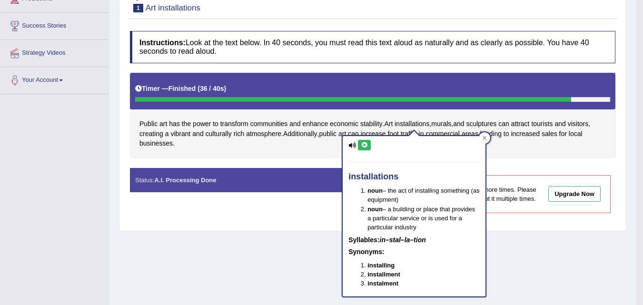
click at [362, 145] on icon at bounding box center [364, 145] width 7 height 6
click at [445, 125] on span "murals" at bounding box center [441, 124] width 20 height 10
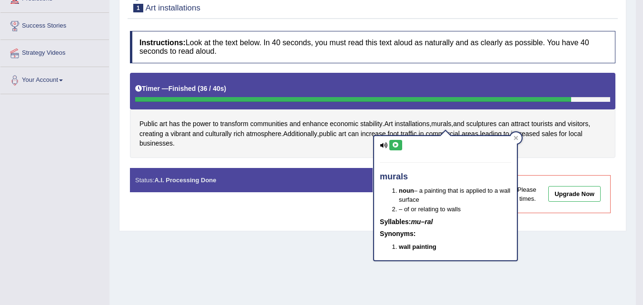
click at [396, 146] on icon at bounding box center [395, 145] width 7 height 6
click at [484, 124] on span "sculptures" at bounding box center [481, 124] width 30 height 10
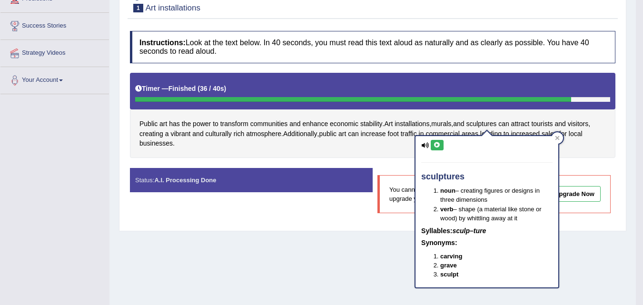
click at [434, 146] on icon at bounding box center [437, 145] width 7 height 6
click at [435, 144] on icon at bounding box center [437, 145] width 7 height 6
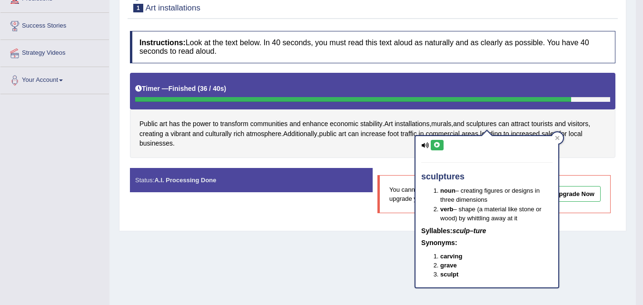
click at [435, 144] on icon at bounding box center [437, 145] width 7 height 6
click at [555, 136] on icon at bounding box center [557, 138] width 5 height 5
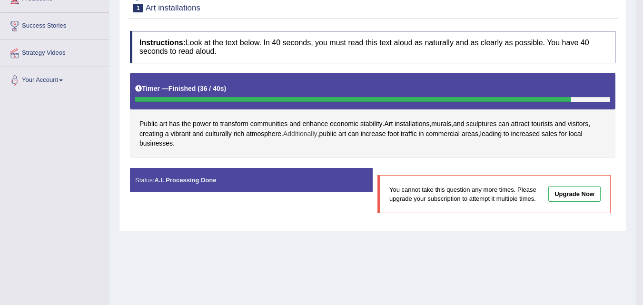
click at [290, 132] on span "Additionally" at bounding box center [300, 134] width 34 height 10
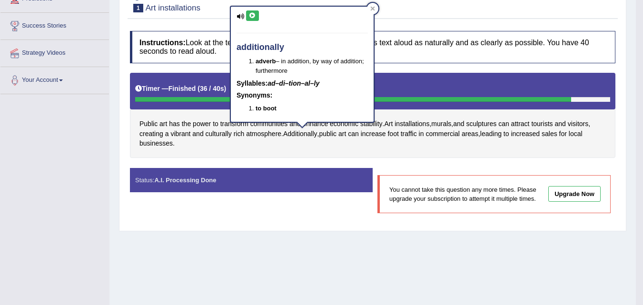
click at [252, 16] on icon at bounding box center [252, 16] width 7 height 6
click at [372, 11] on div at bounding box center [372, 8] width 11 height 11
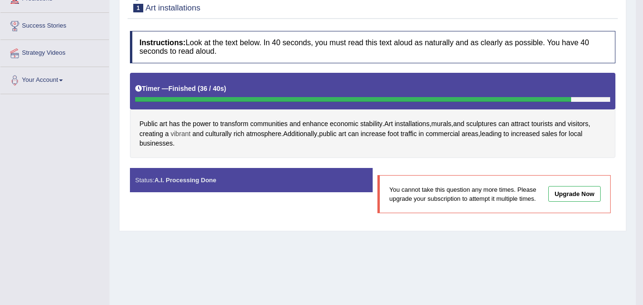
click at [173, 135] on span "vibrant" at bounding box center [180, 134] width 20 height 10
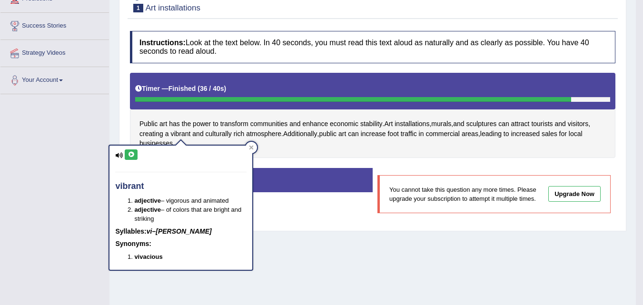
click at [133, 156] on icon at bounding box center [131, 155] width 7 height 6
click at [250, 149] on icon at bounding box center [251, 148] width 4 height 4
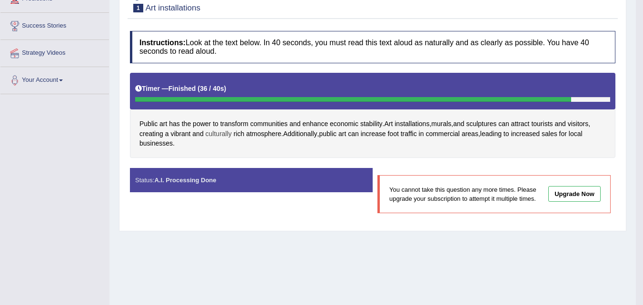
click at [226, 134] on span "culturally" at bounding box center [219, 134] width 26 height 10
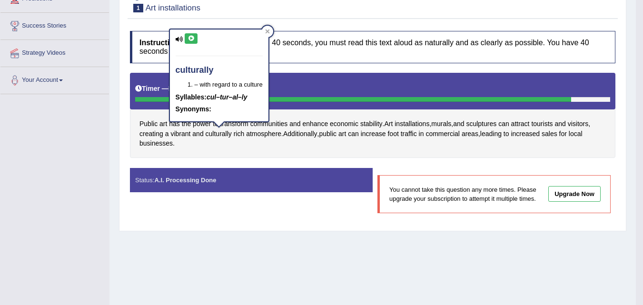
click at [189, 39] on icon at bounding box center [191, 39] width 7 height 6
click at [191, 39] on icon at bounding box center [191, 39] width 7 height 6
click at [262, 31] on div at bounding box center [267, 31] width 11 height 11
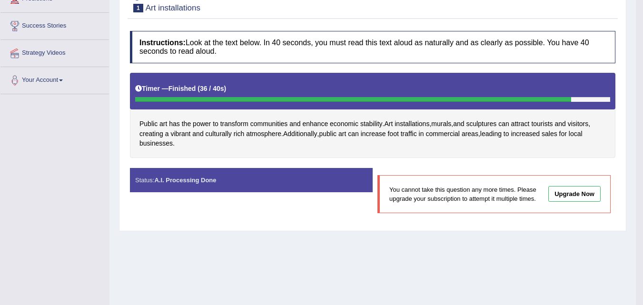
click at [580, 99] on div at bounding box center [372, 99] width 475 height 5
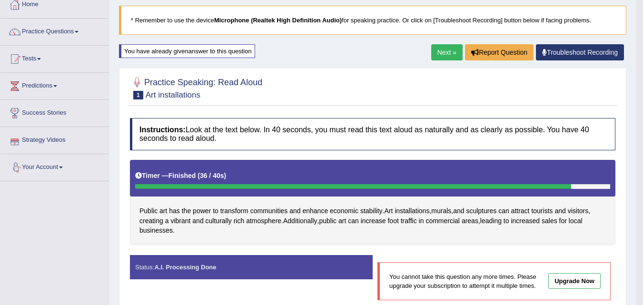
scroll to position [48, 0]
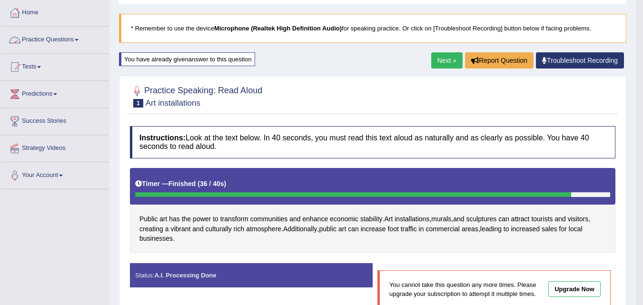
click at [77, 38] on link "Practice Questions" at bounding box center [54, 39] width 109 height 24
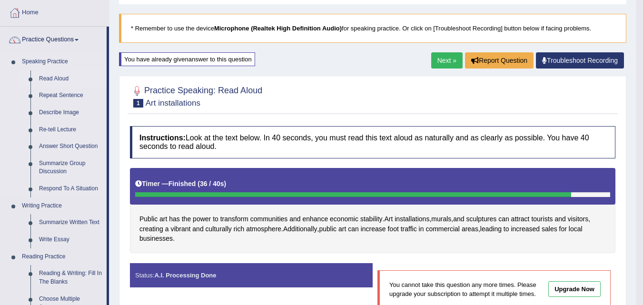
click at [61, 76] on link "Read Aloud" at bounding box center [71, 78] width 72 height 17
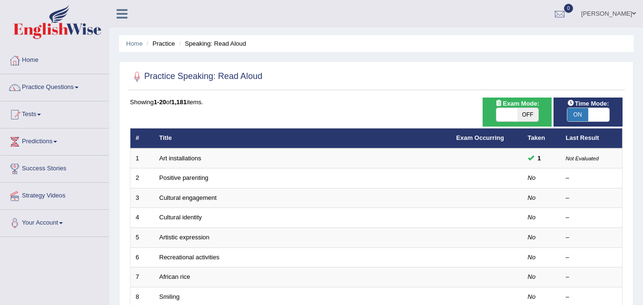
click at [175, 159] on link "Art installations" at bounding box center [181, 158] width 42 height 7
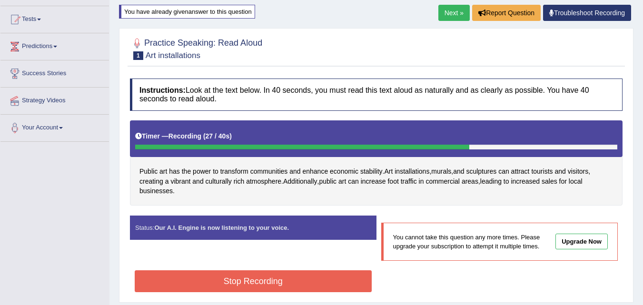
click at [258, 281] on button "Stop Recording" at bounding box center [253, 281] width 237 height 22
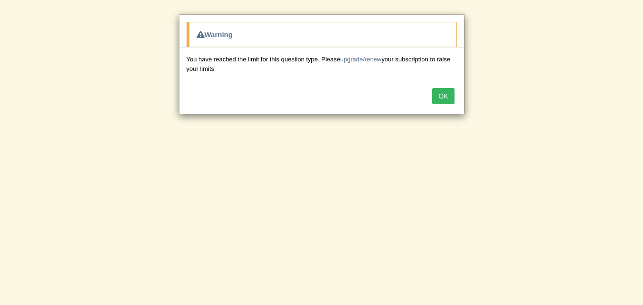
click at [439, 99] on button "OK" at bounding box center [443, 96] width 22 height 16
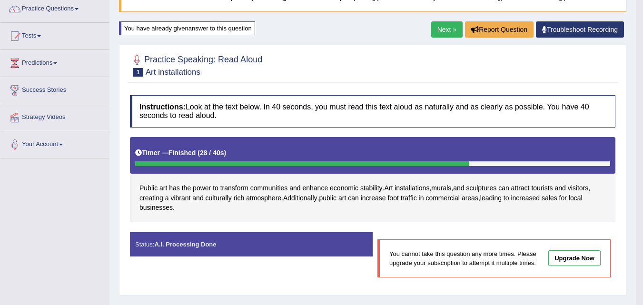
scroll to position [100, 0]
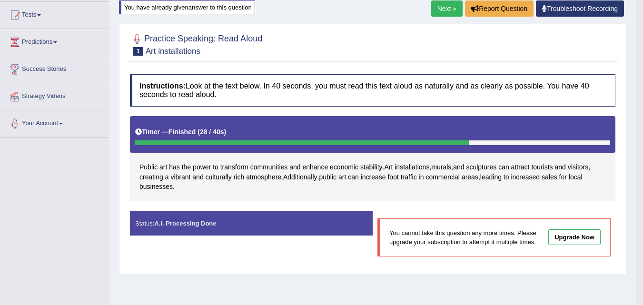
click at [567, 239] on link "Upgrade Now" at bounding box center [575, 238] width 52 height 16
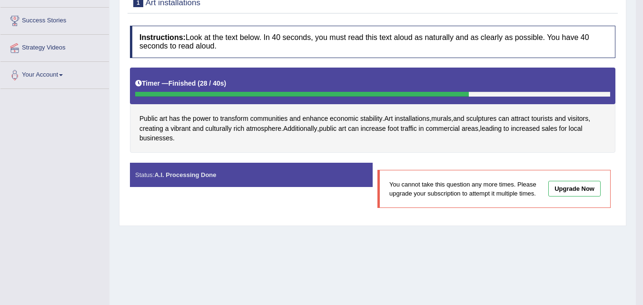
scroll to position [52, 0]
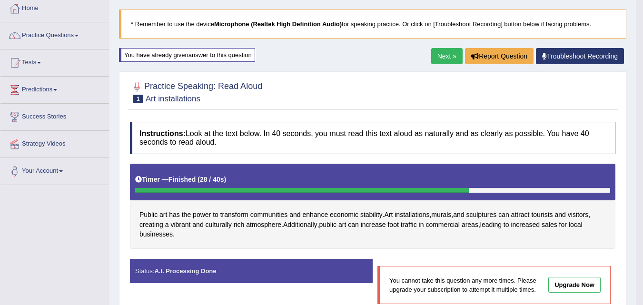
click at [562, 57] on link "Troubleshoot Recording" at bounding box center [580, 56] width 88 height 16
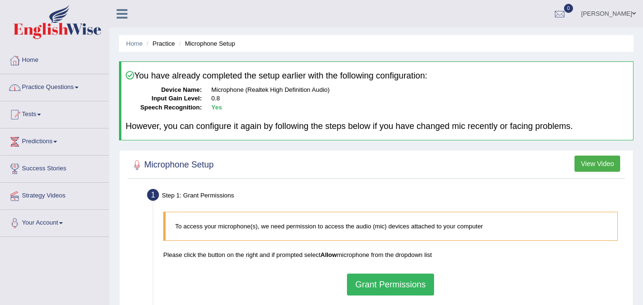
click at [74, 85] on link "Practice Questions" at bounding box center [54, 86] width 109 height 24
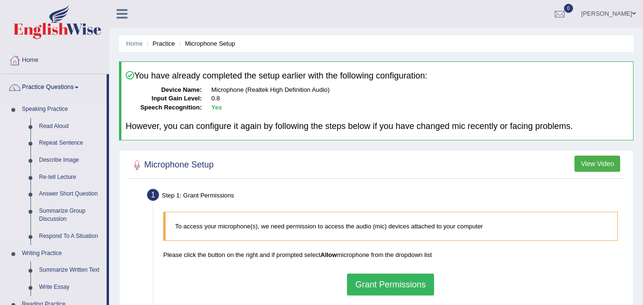
click at [50, 125] on link "Read Aloud" at bounding box center [71, 126] width 72 height 17
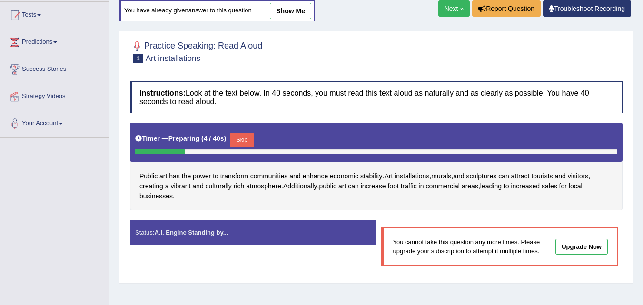
scroll to position [95, 0]
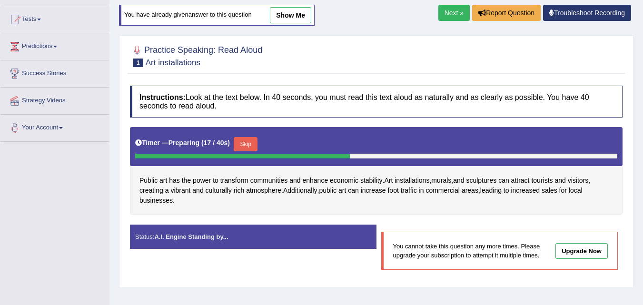
click at [450, 14] on link "Next »" at bounding box center [454, 13] width 31 height 16
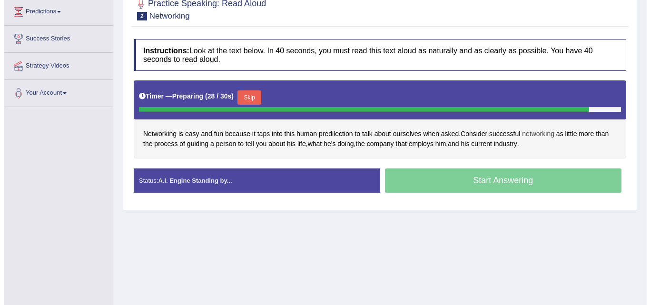
scroll to position [143, 0]
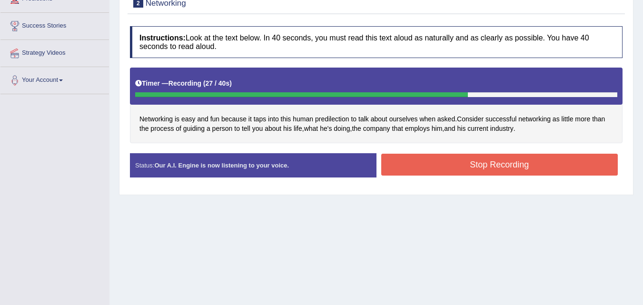
click at [457, 170] on button "Stop Recording" at bounding box center [499, 165] width 237 height 22
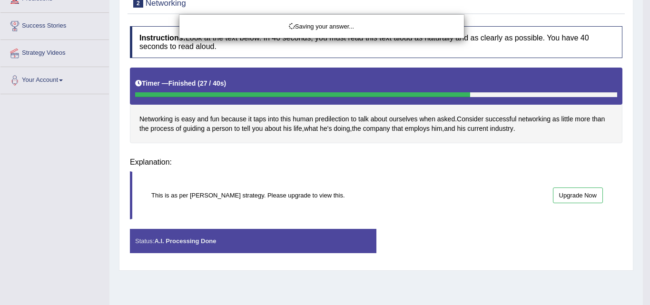
click at [190, 253] on div "Saving your answer..." at bounding box center [325, 152] width 650 height 305
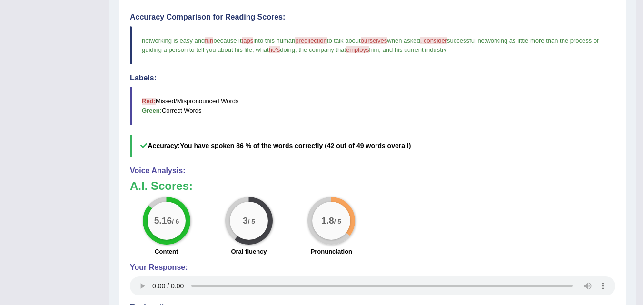
scroll to position [271, 0]
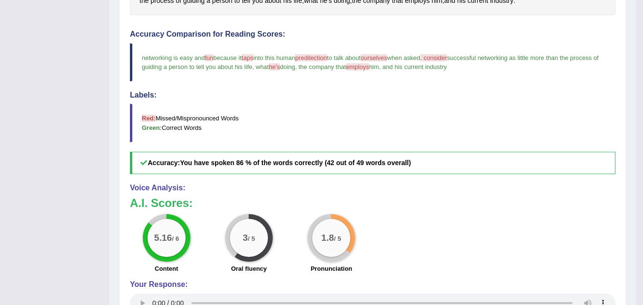
click at [325, 60] on span "predilection" at bounding box center [311, 57] width 32 height 7
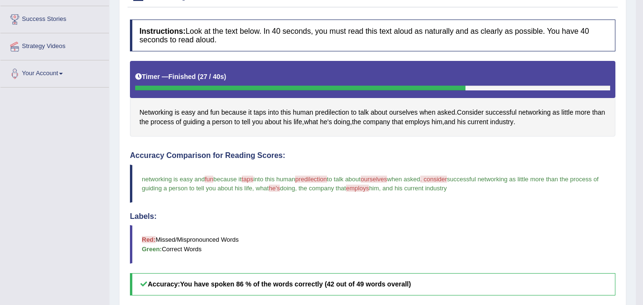
scroll to position [128, 0]
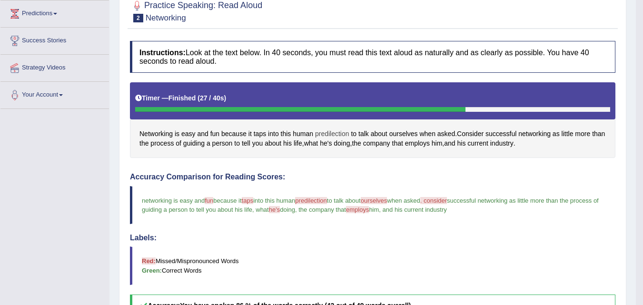
click at [322, 133] on span "predilection" at bounding box center [332, 134] width 34 height 10
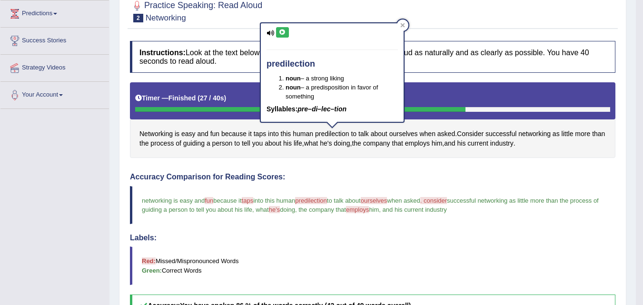
click at [285, 36] on button at bounding box center [282, 32] width 13 height 10
click at [280, 35] on icon at bounding box center [282, 33] width 7 height 6
click at [381, 200] on span "ourselves" at bounding box center [374, 200] width 27 height 7
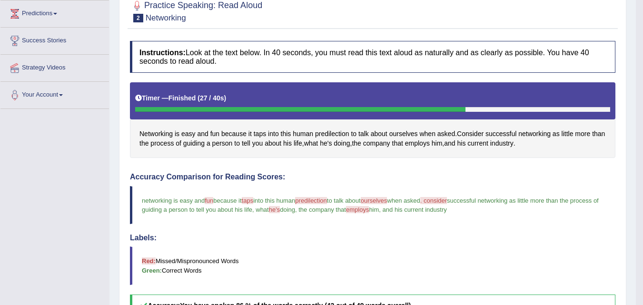
click at [382, 200] on span "ourselves" at bounding box center [374, 200] width 27 height 7
click at [446, 200] on span ". consider" at bounding box center [433, 200] width 27 height 7
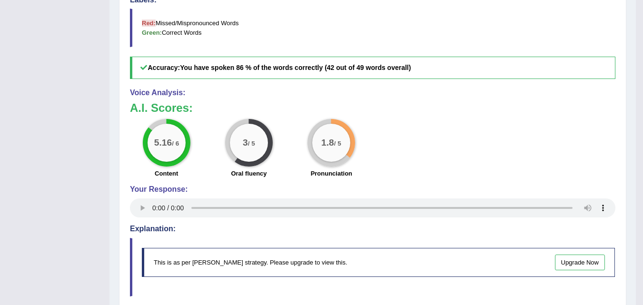
scroll to position [461, 0]
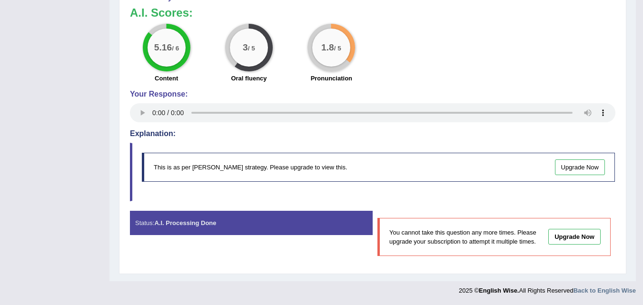
click at [577, 241] on link "Upgrade Now" at bounding box center [575, 237] width 52 height 16
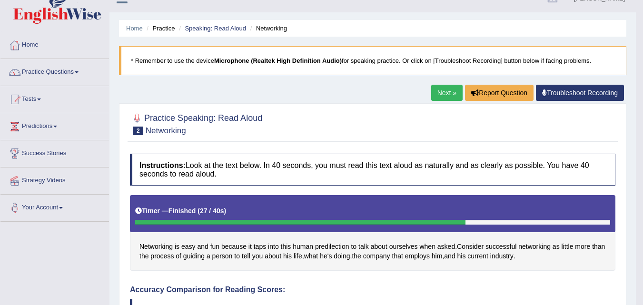
scroll to position [0, 0]
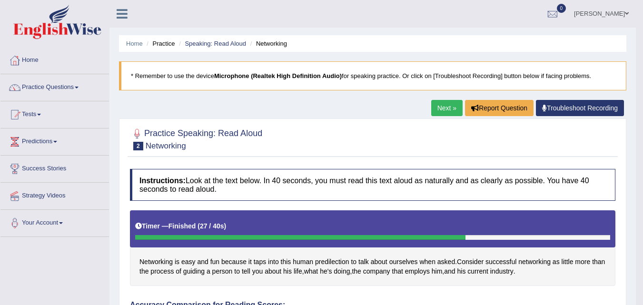
click at [443, 108] on link "Next »" at bounding box center [446, 108] width 31 height 16
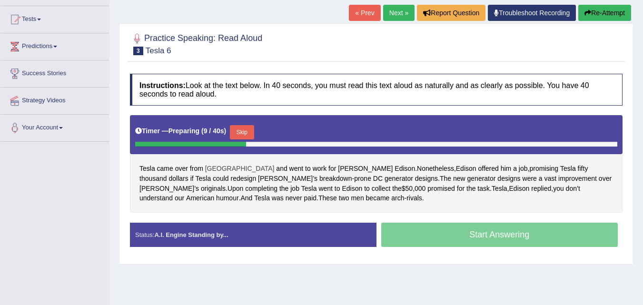
click at [214, 170] on span "Graz" at bounding box center [240, 169] width 70 height 10
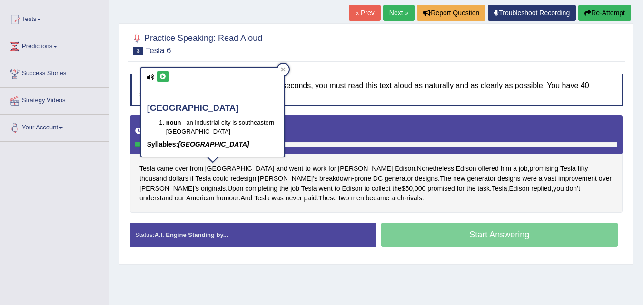
click at [166, 79] on icon at bounding box center [163, 77] width 7 height 6
click at [281, 68] on icon at bounding box center [283, 69] width 5 height 5
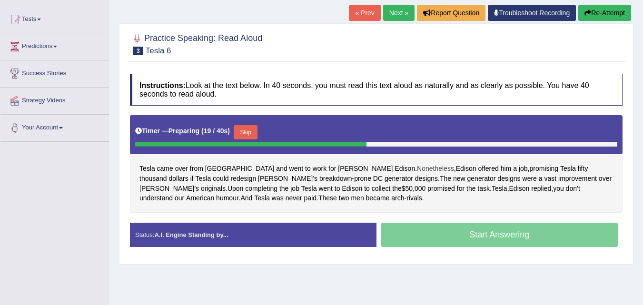
click at [417, 170] on span "Nonetheless" at bounding box center [435, 169] width 37 height 10
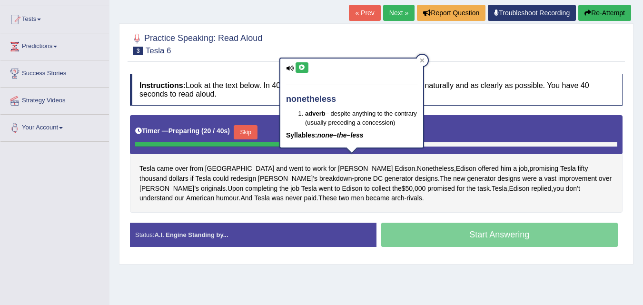
click at [302, 69] on icon at bounding box center [302, 68] width 7 height 6
click at [420, 59] on icon at bounding box center [422, 60] width 5 height 5
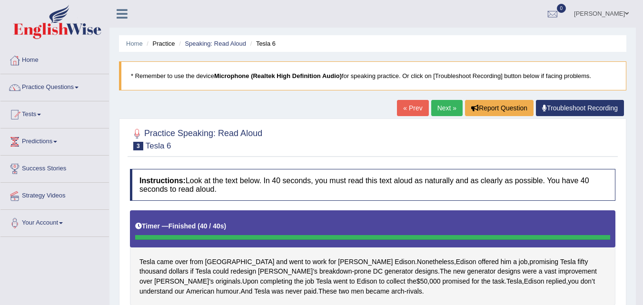
click at [443, 111] on link "Next »" at bounding box center [446, 108] width 31 height 16
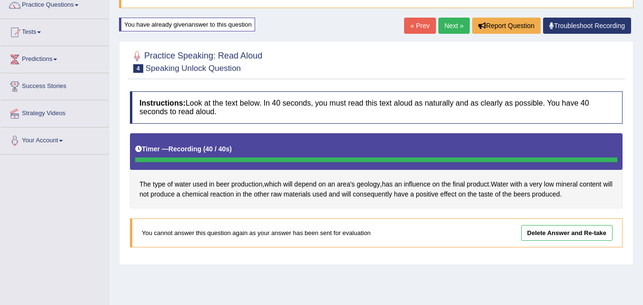
scroll to position [100, 0]
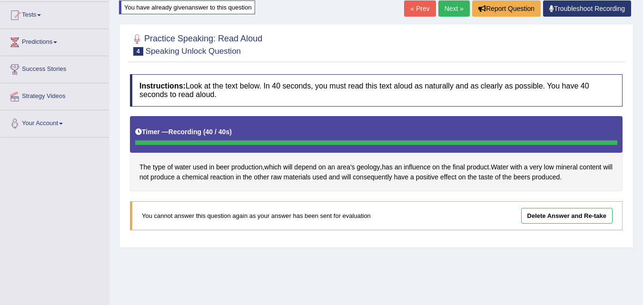
click at [538, 212] on link "Delete Answer and Re-take" at bounding box center [566, 216] width 91 height 16
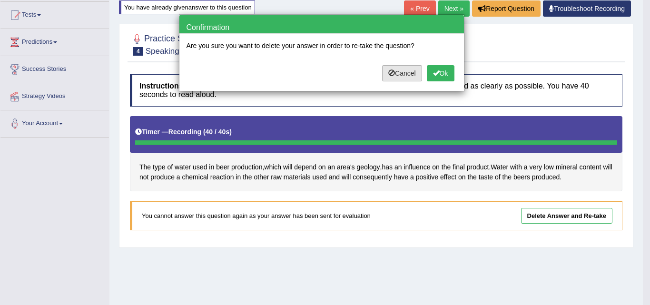
click at [397, 76] on button "Cancel" at bounding box center [402, 73] width 40 height 16
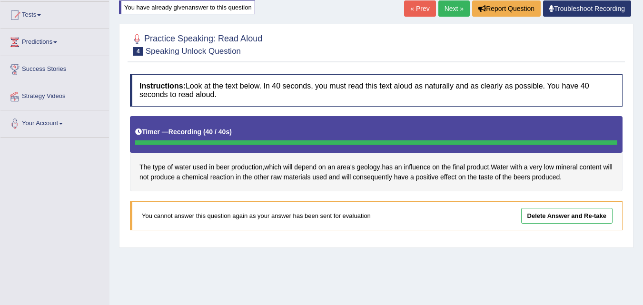
click at [560, 213] on link "Delete Answer and Re-take" at bounding box center [566, 216] width 91 height 16
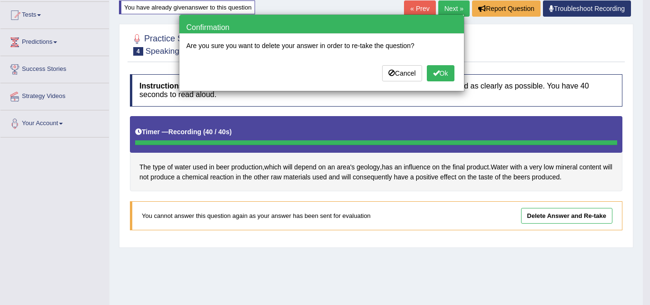
click at [445, 74] on button "Ok" at bounding box center [441, 73] width 28 height 16
